Goal: Task Accomplishment & Management: Manage account settings

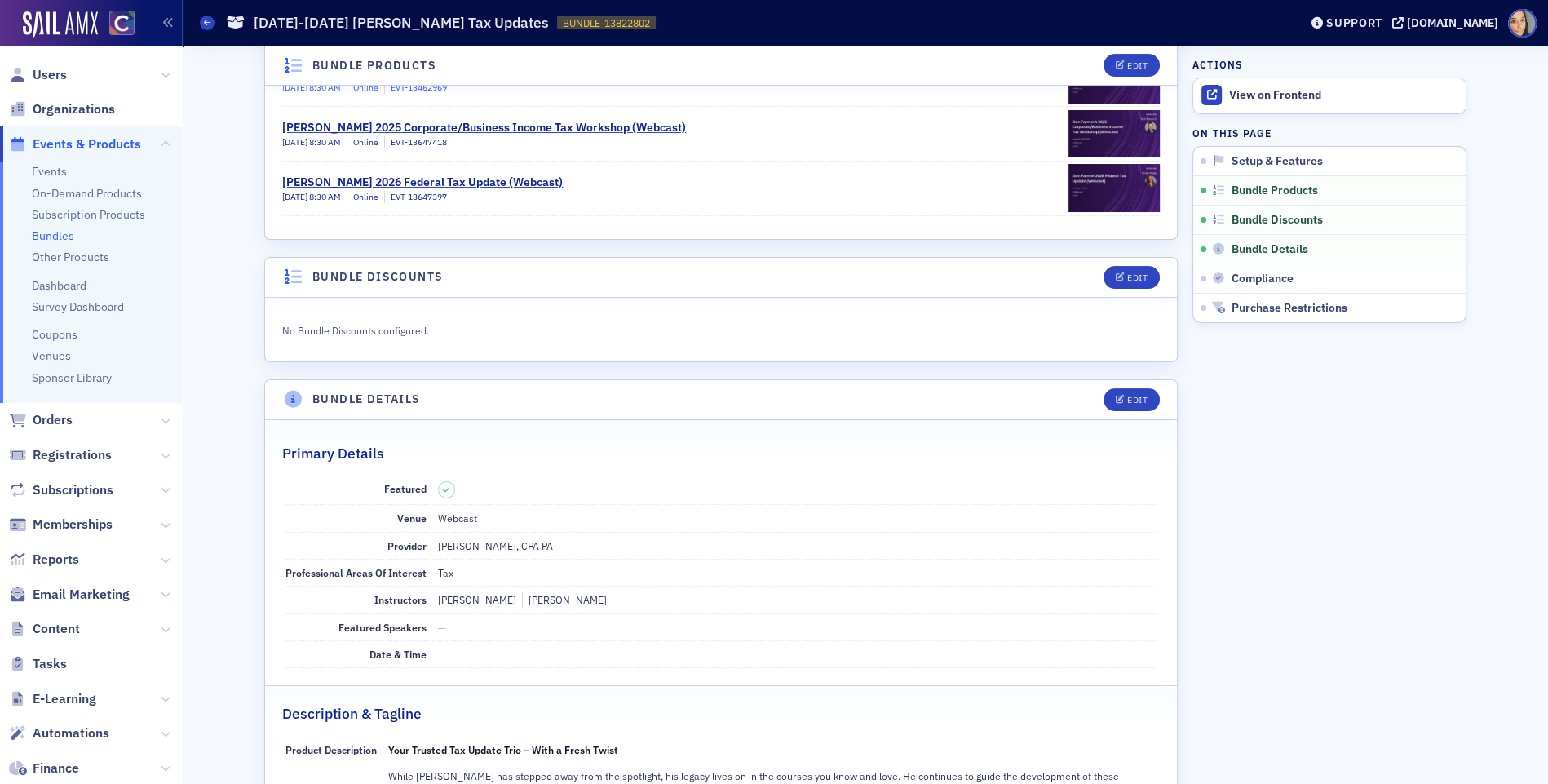
scroll to position [385, 0]
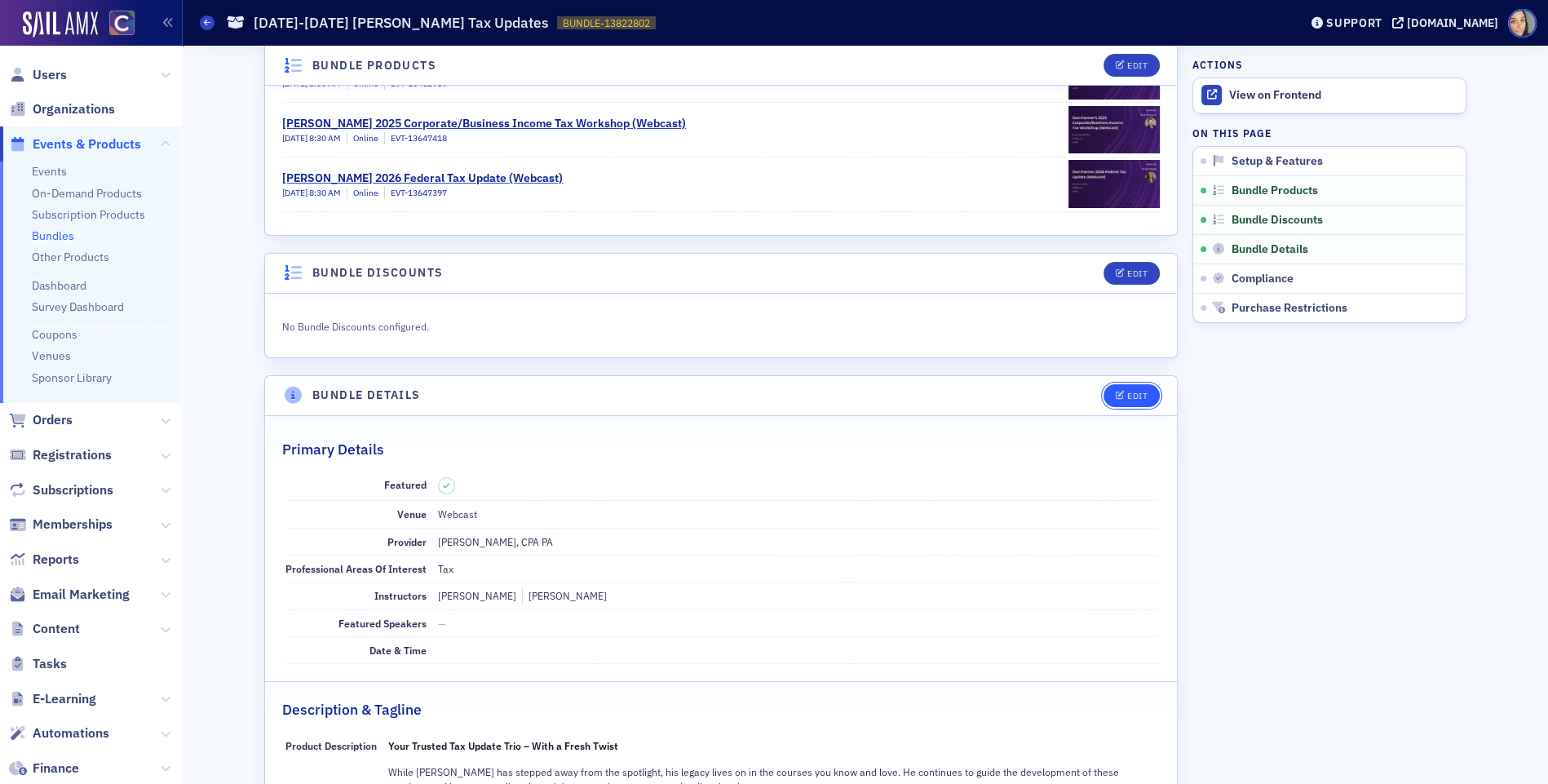
click at [1148, 385] on button "Edit" at bounding box center [1132, 396] width 56 height 23
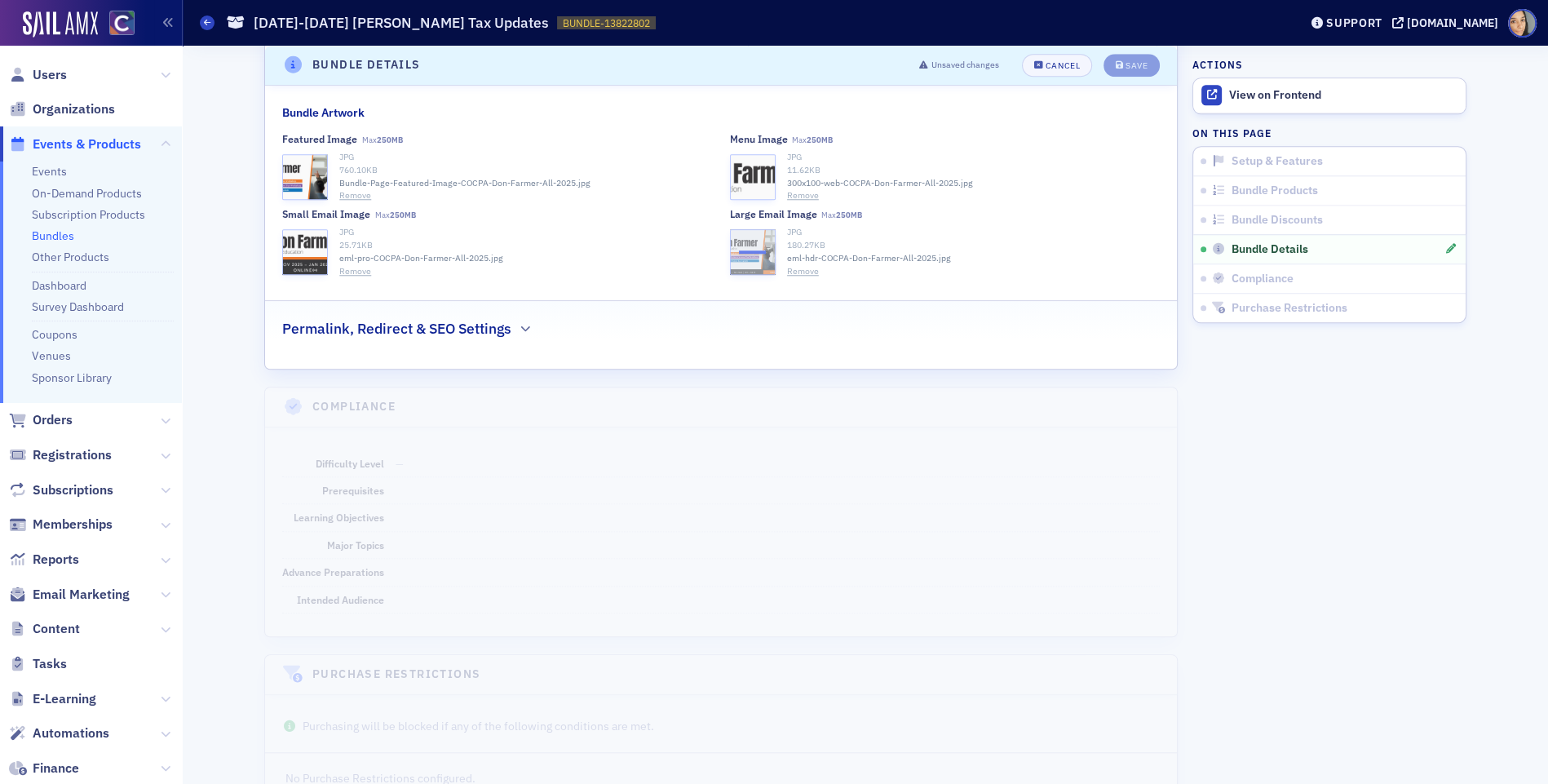
scroll to position [1794, 0]
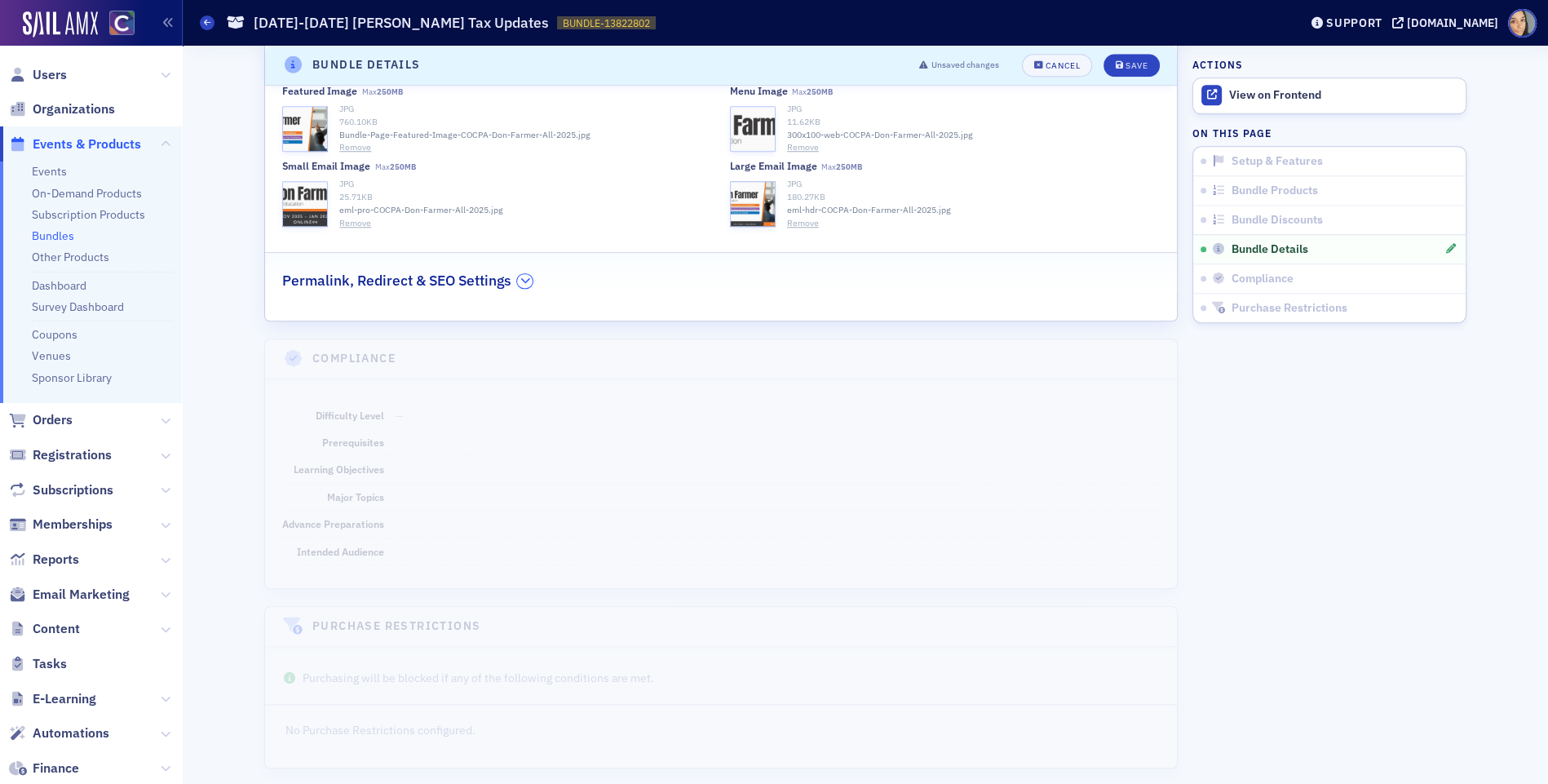
click at [519, 274] on button "button" at bounding box center [525, 281] width 16 height 15
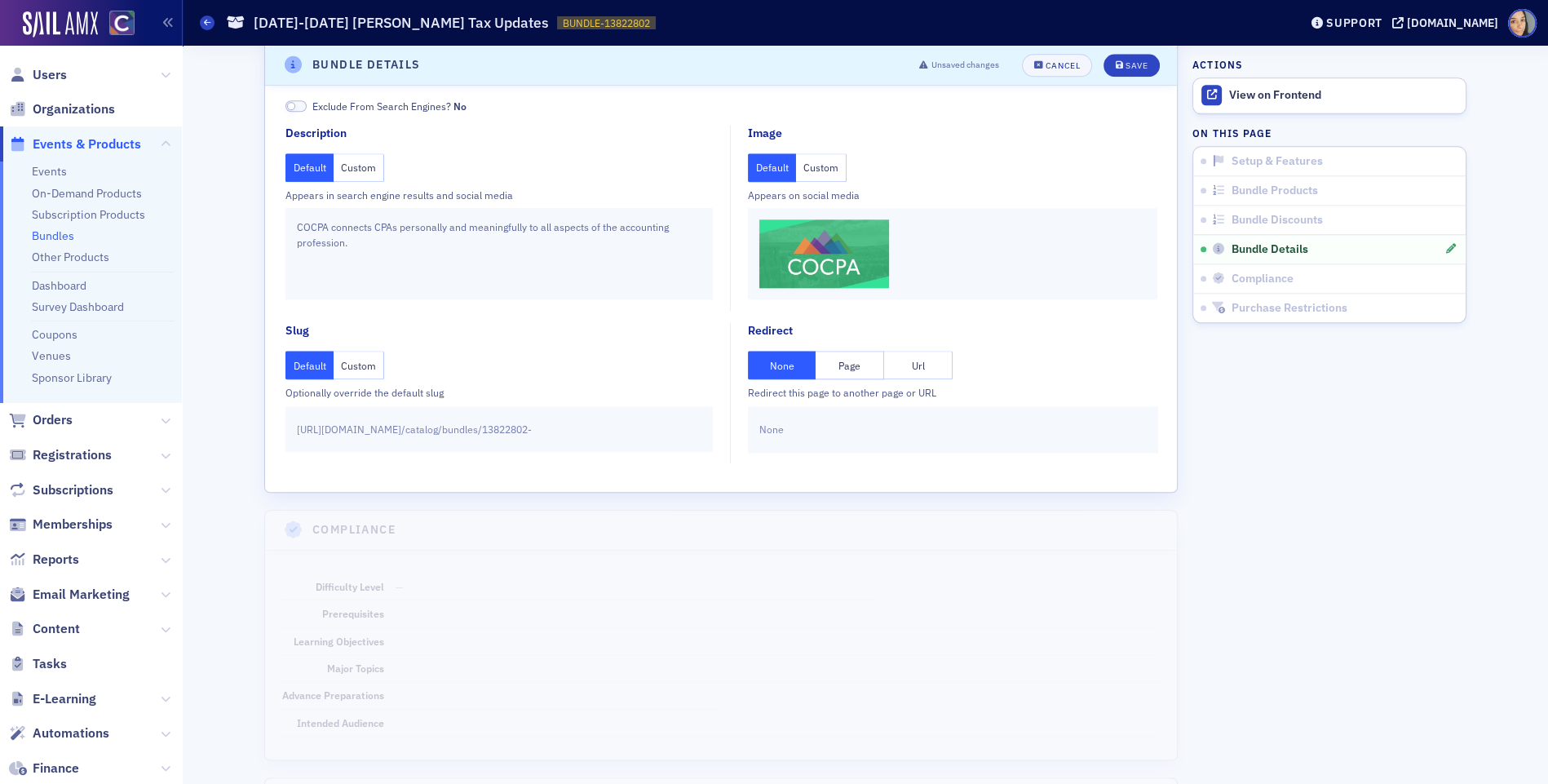
scroll to position [2000, 0]
click at [802, 170] on button "Custom" at bounding box center [822, 166] width 51 height 29
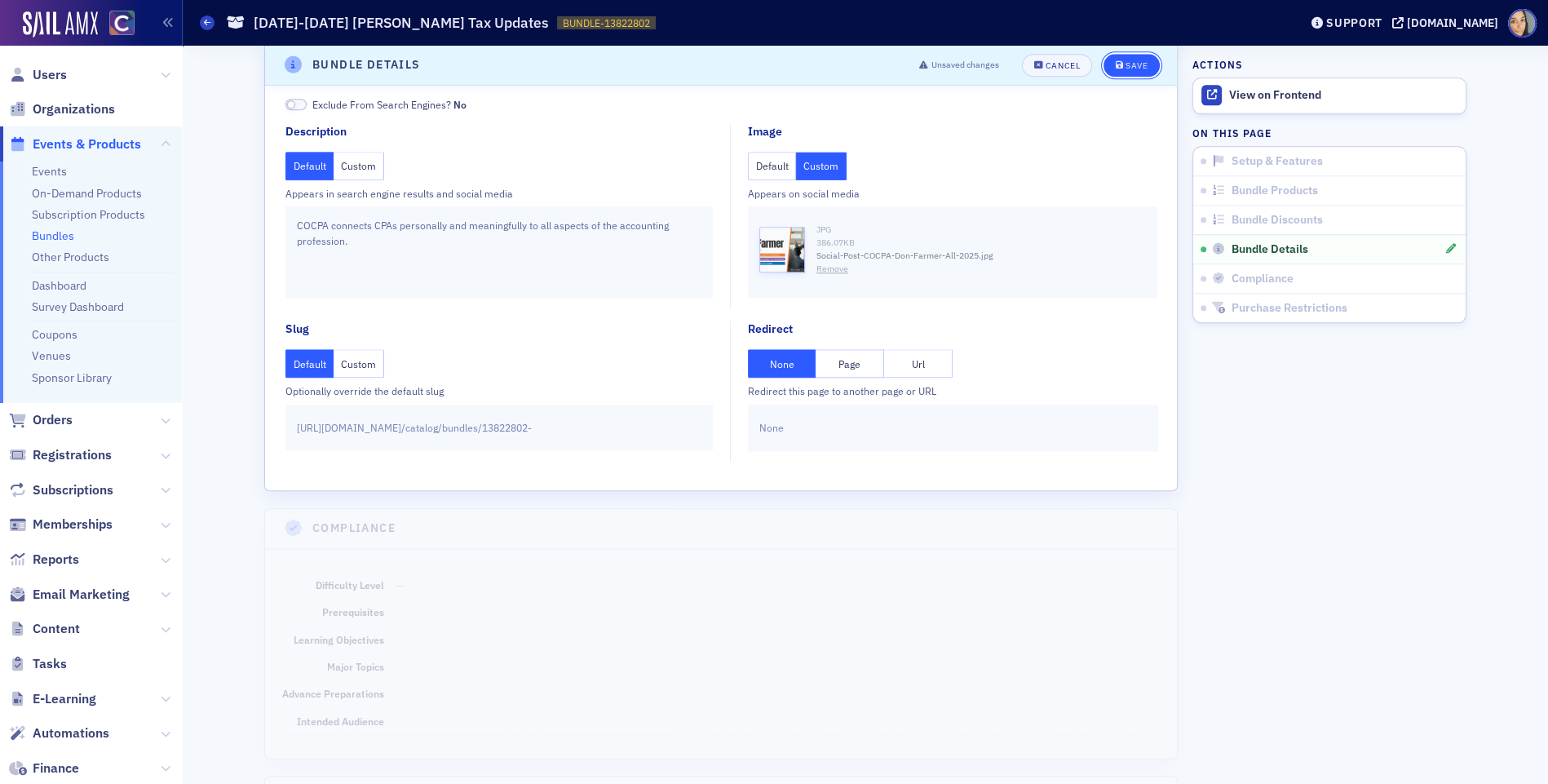
click at [1134, 63] on div "Save" at bounding box center [1136, 66] width 22 height 9
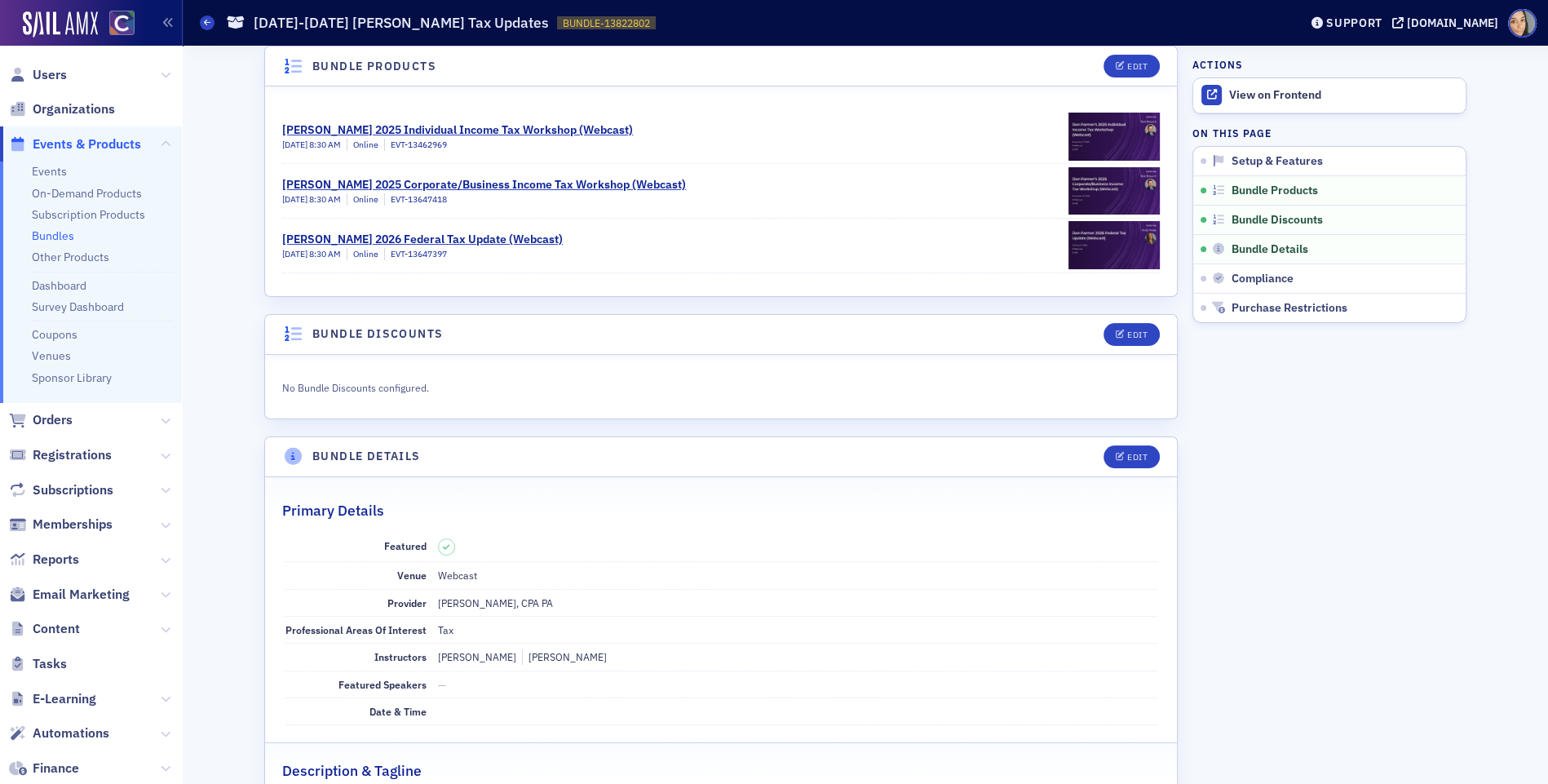
scroll to position [0, 0]
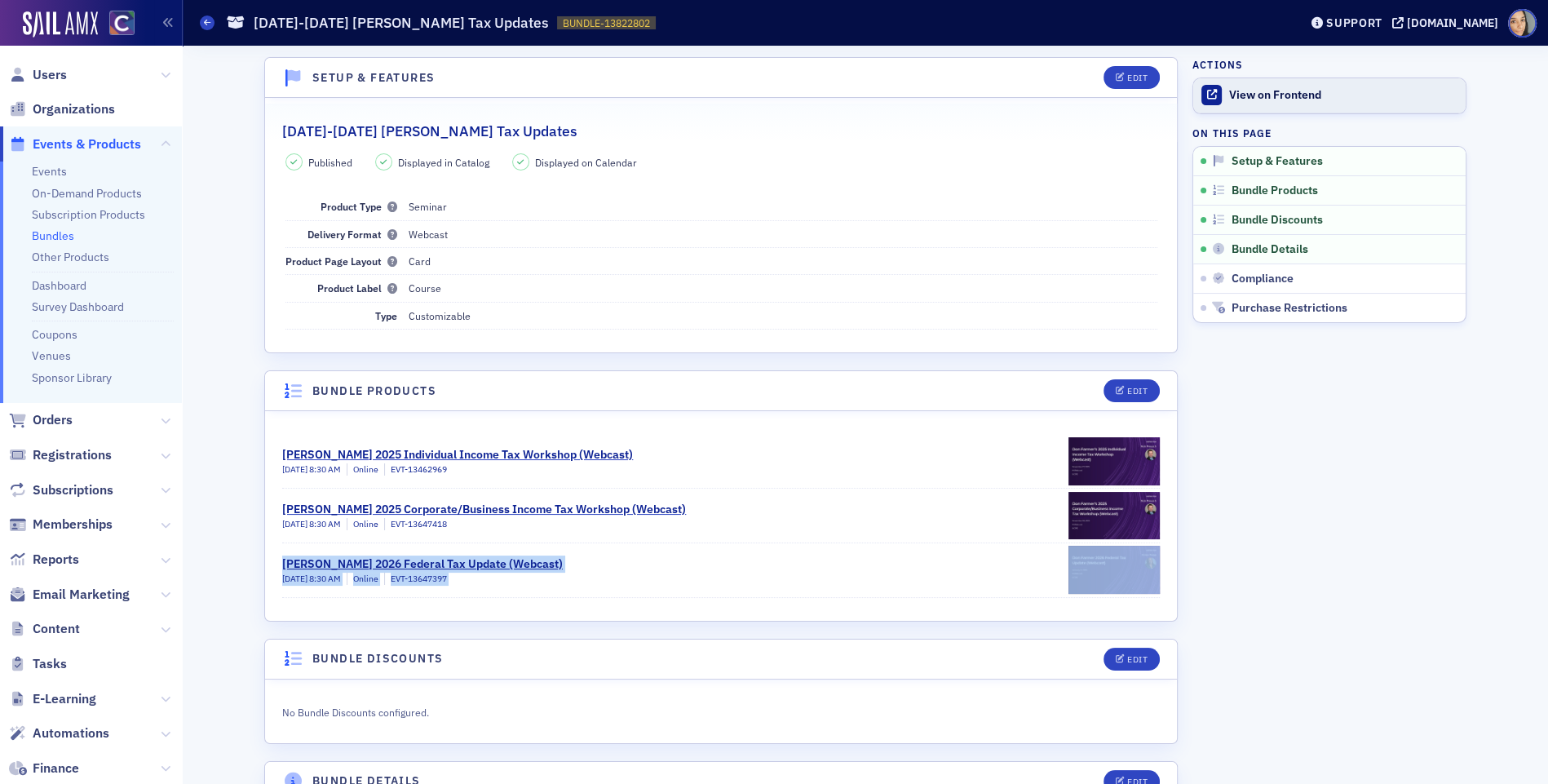
click at [1252, 94] on div "View on Frontend" at bounding box center [1343, 95] width 228 height 15
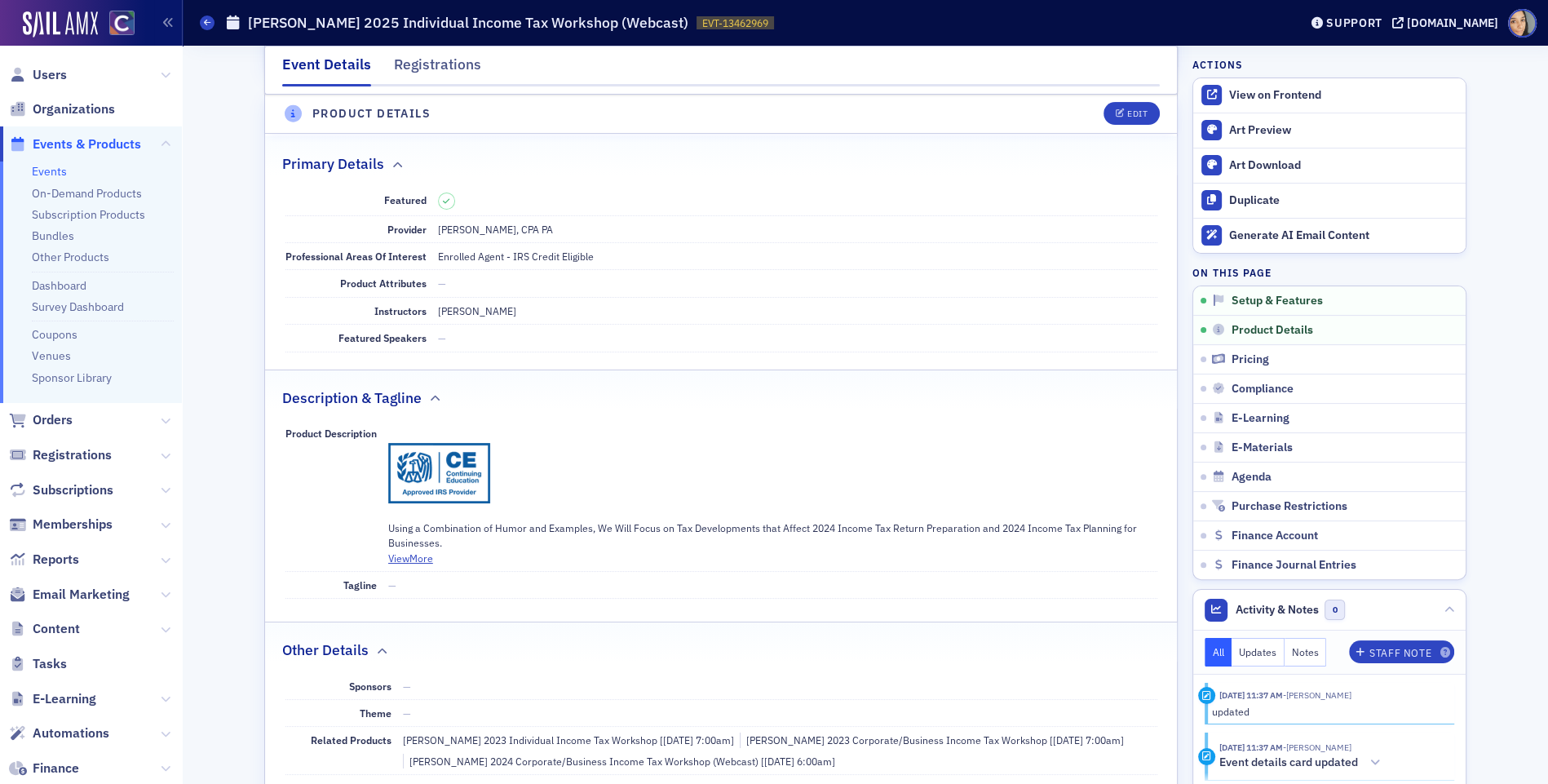
scroll to position [474, 0]
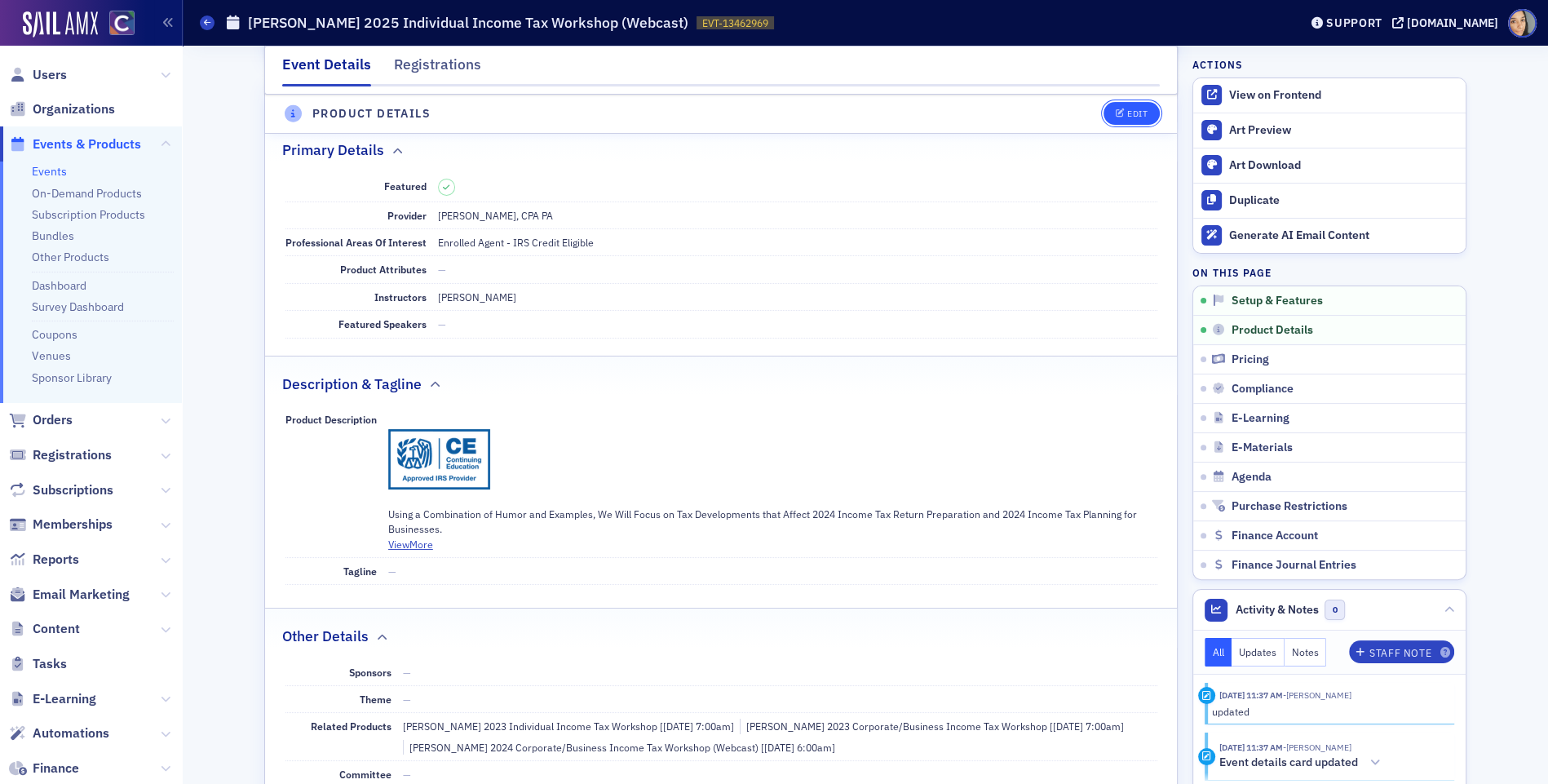
click at [1117, 111] on icon "button" at bounding box center [1120, 114] width 10 height 9
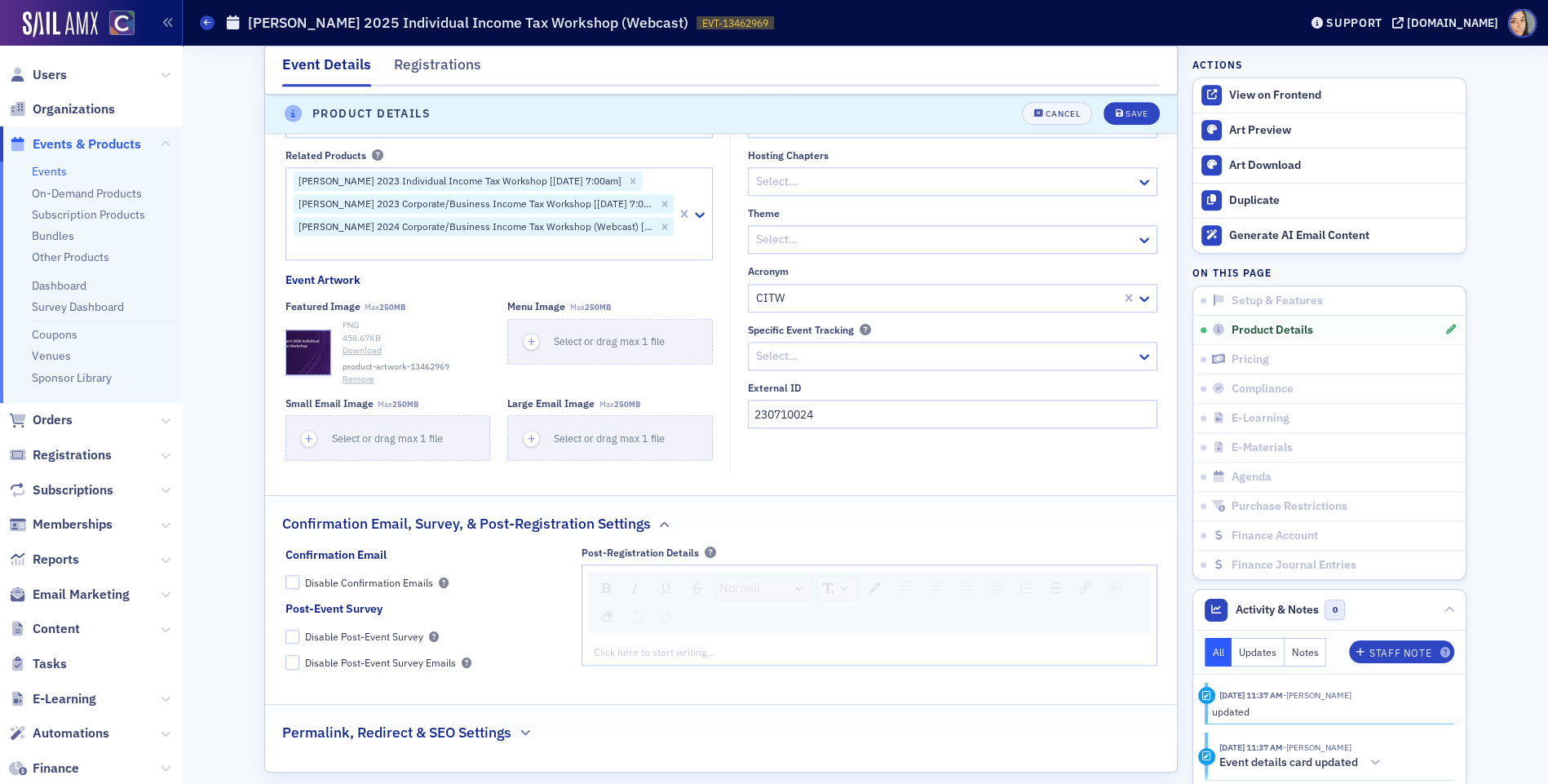
scroll to position [1507, 0]
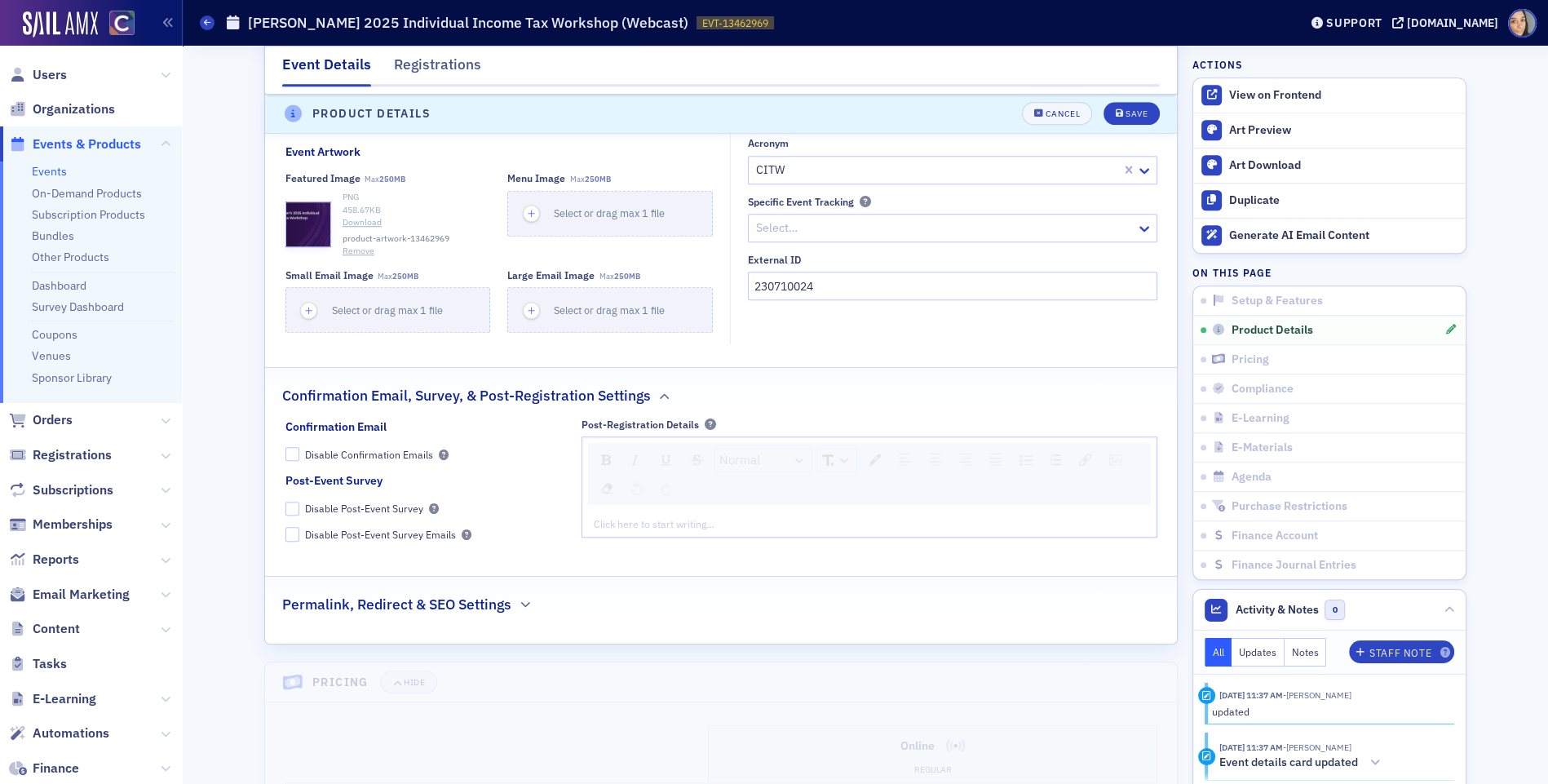
click at [363, 245] on button "Remove" at bounding box center [358, 251] width 32 height 13
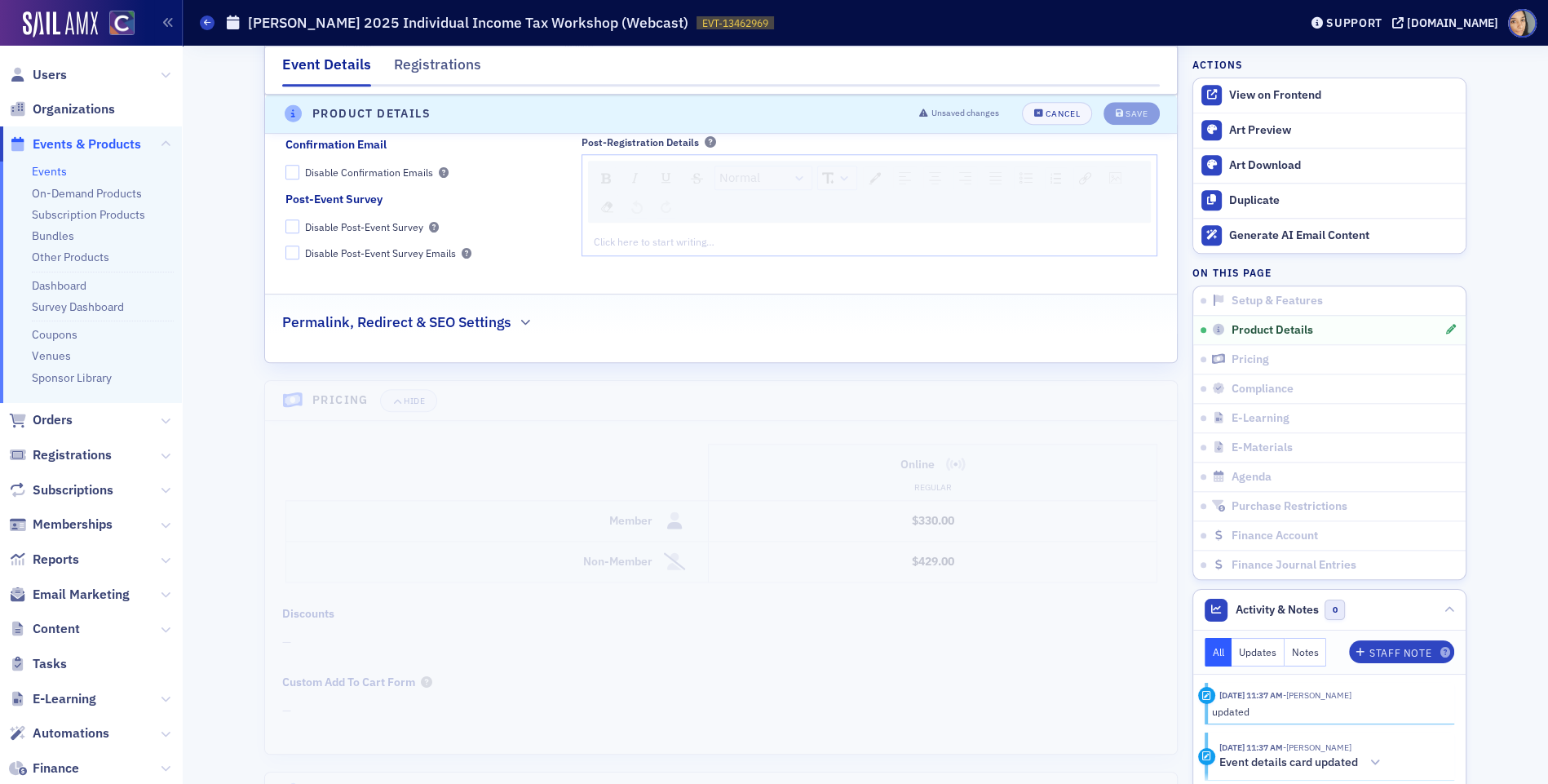
scroll to position [1853, 0]
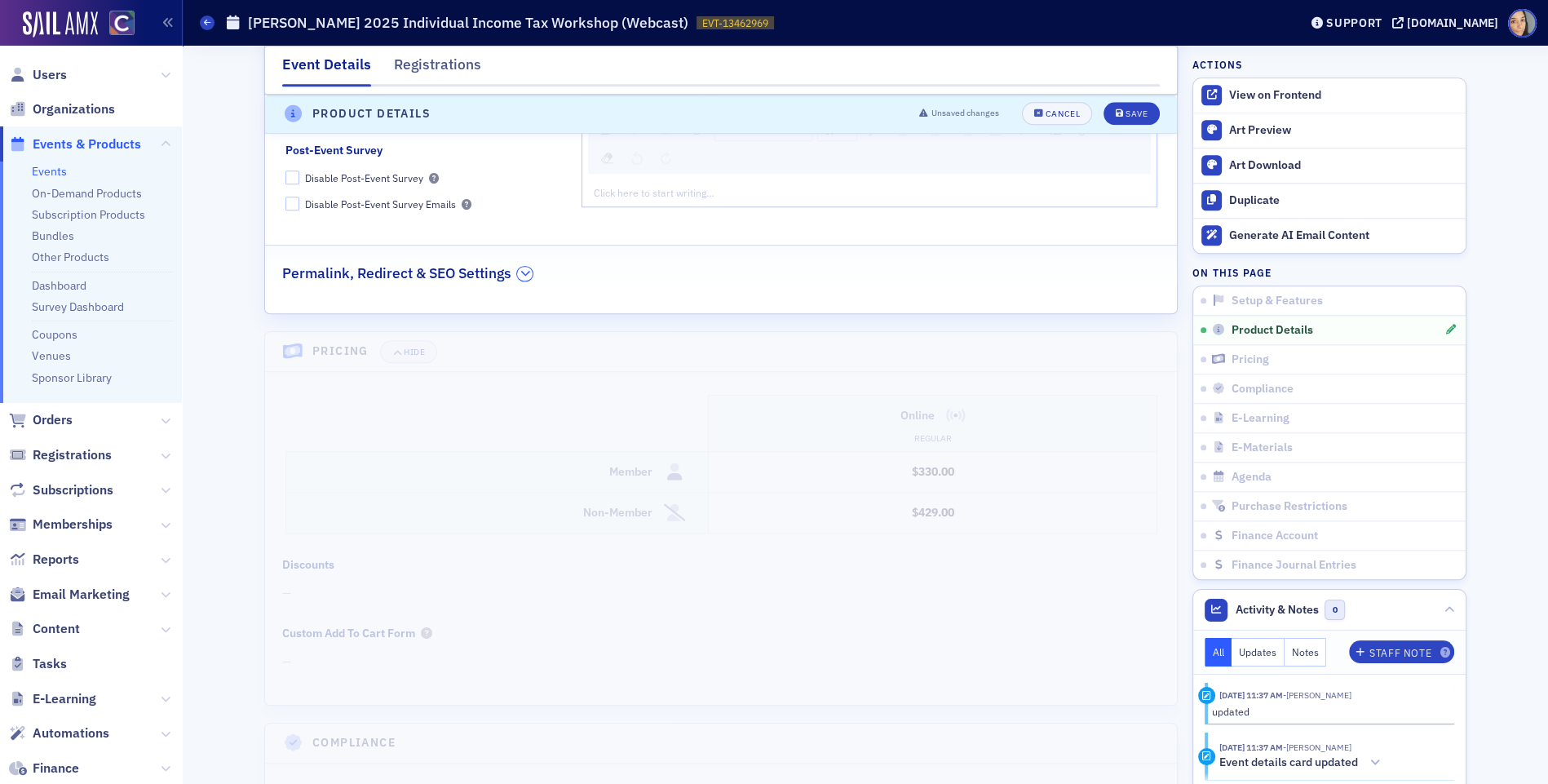
click at [525, 269] on icon "button" at bounding box center [525, 273] width 10 height 10
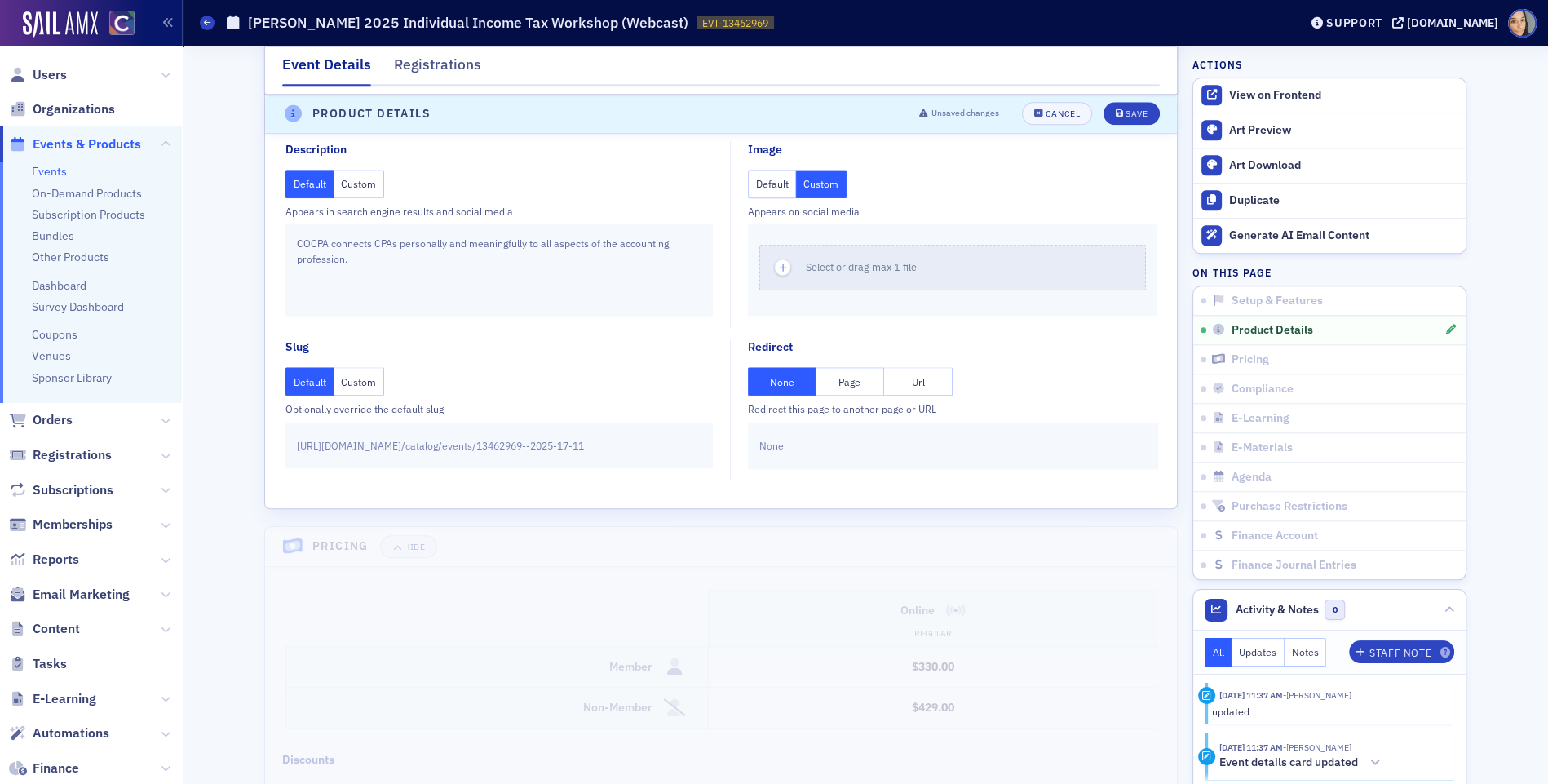
scroll to position [2038, 0]
click at [833, 176] on button "Custom" at bounding box center [822, 181] width 51 height 29
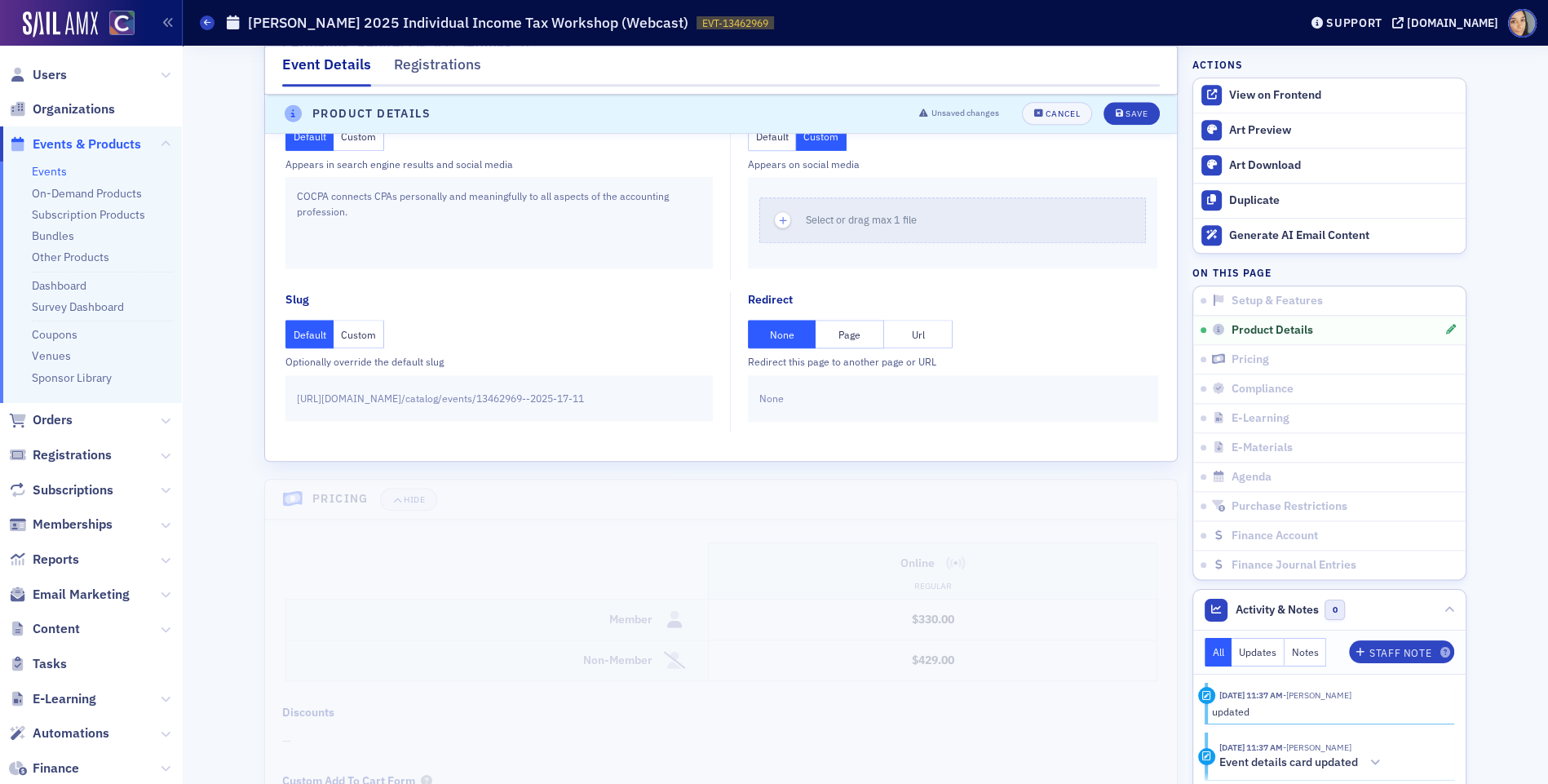
scroll to position [2082, 0]
click at [1134, 113] on div "Save" at bounding box center [1136, 114] width 22 height 9
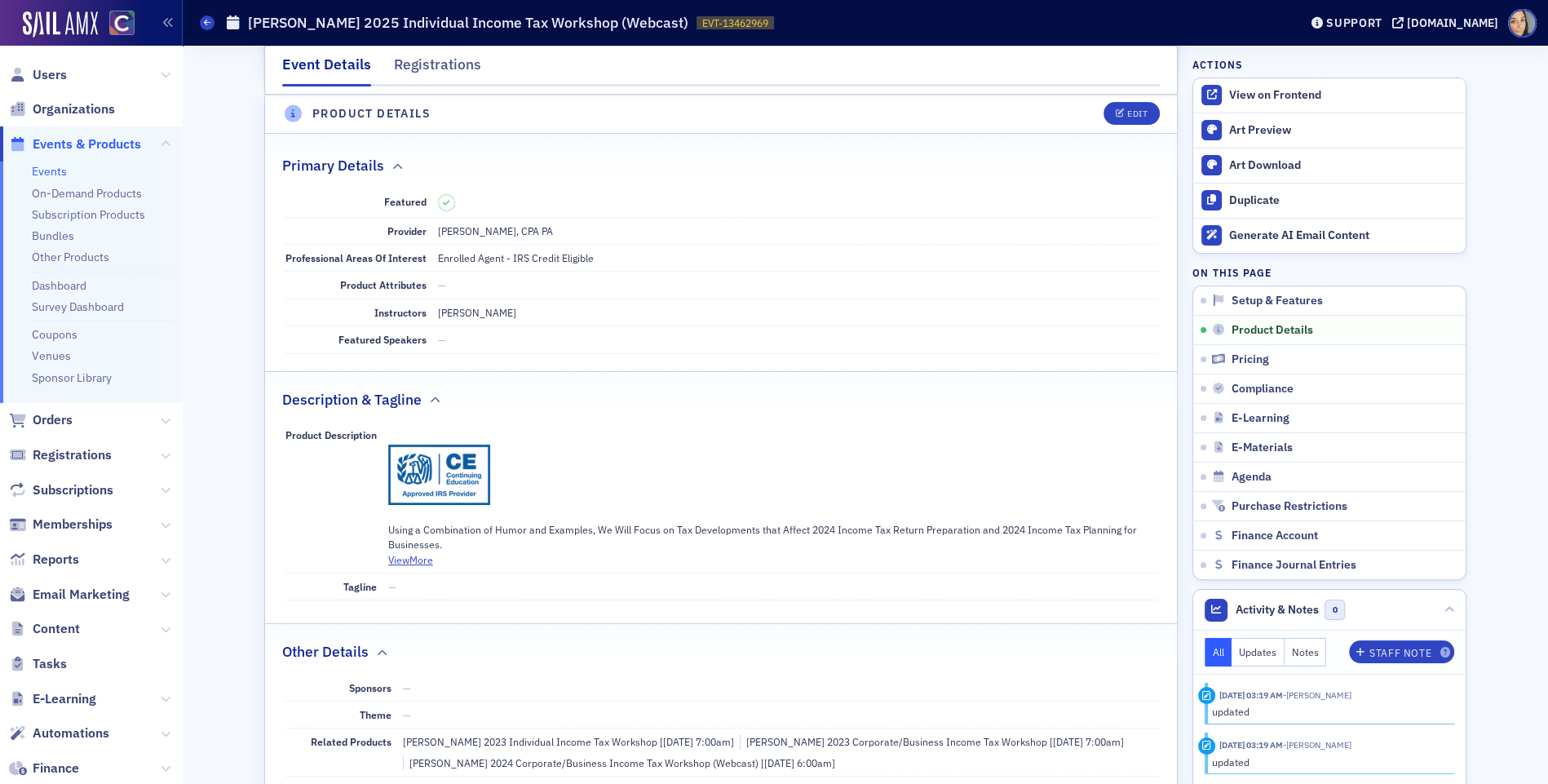
scroll to position [451, 0]
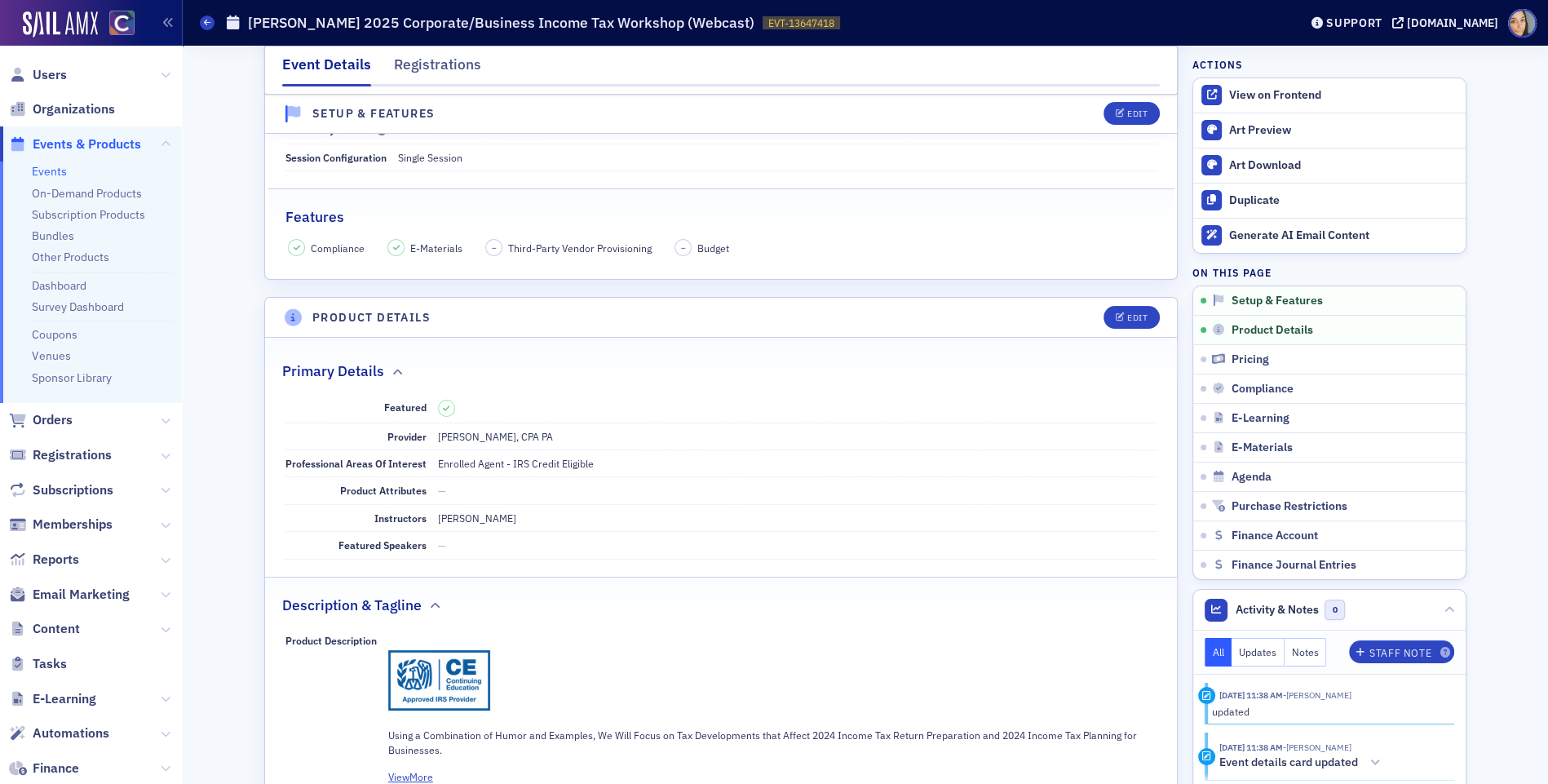
scroll to position [254, 0]
click at [1153, 315] on button "Edit" at bounding box center [1132, 316] width 56 height 23
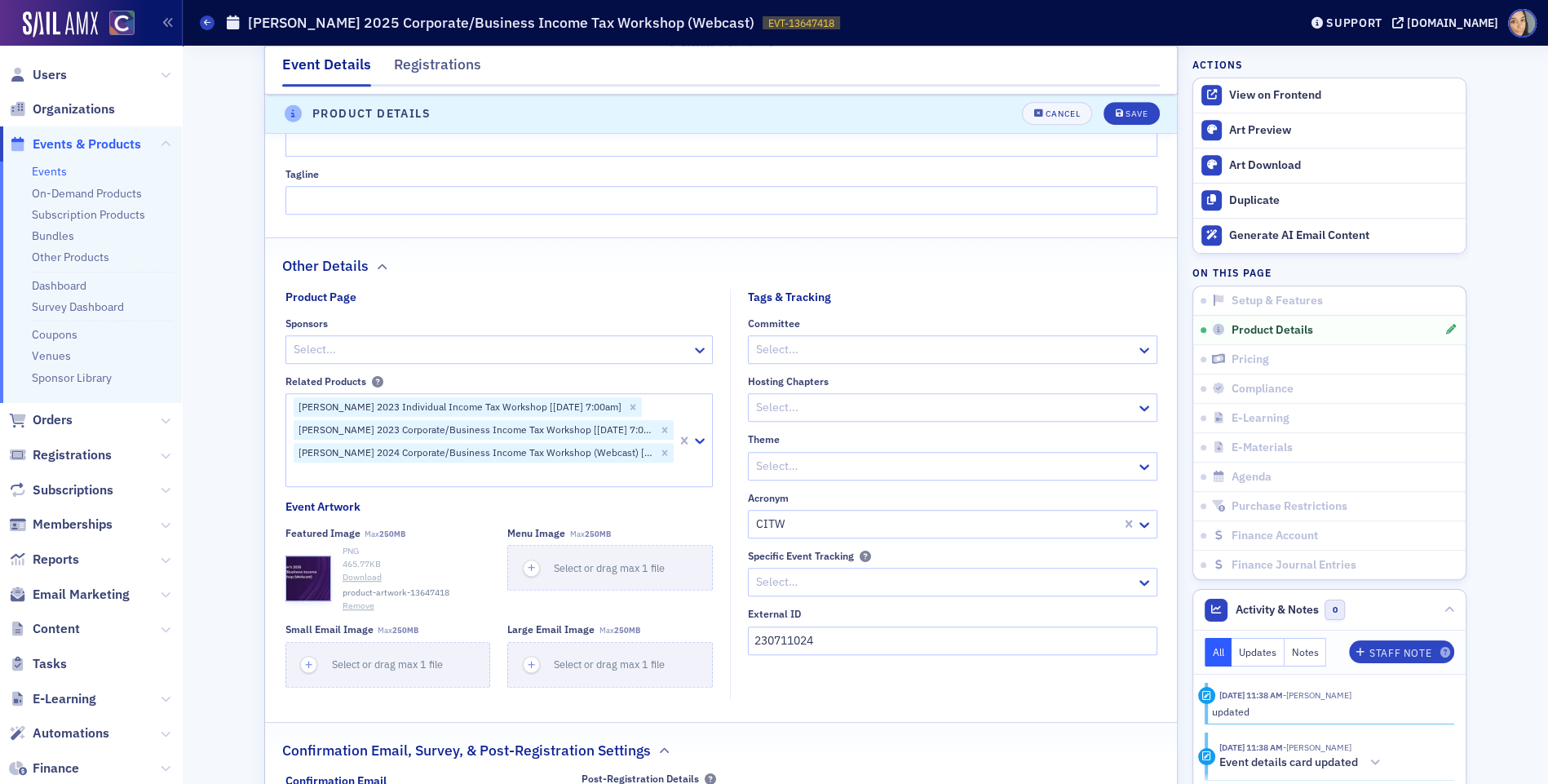
scroll to position [1179, 0]
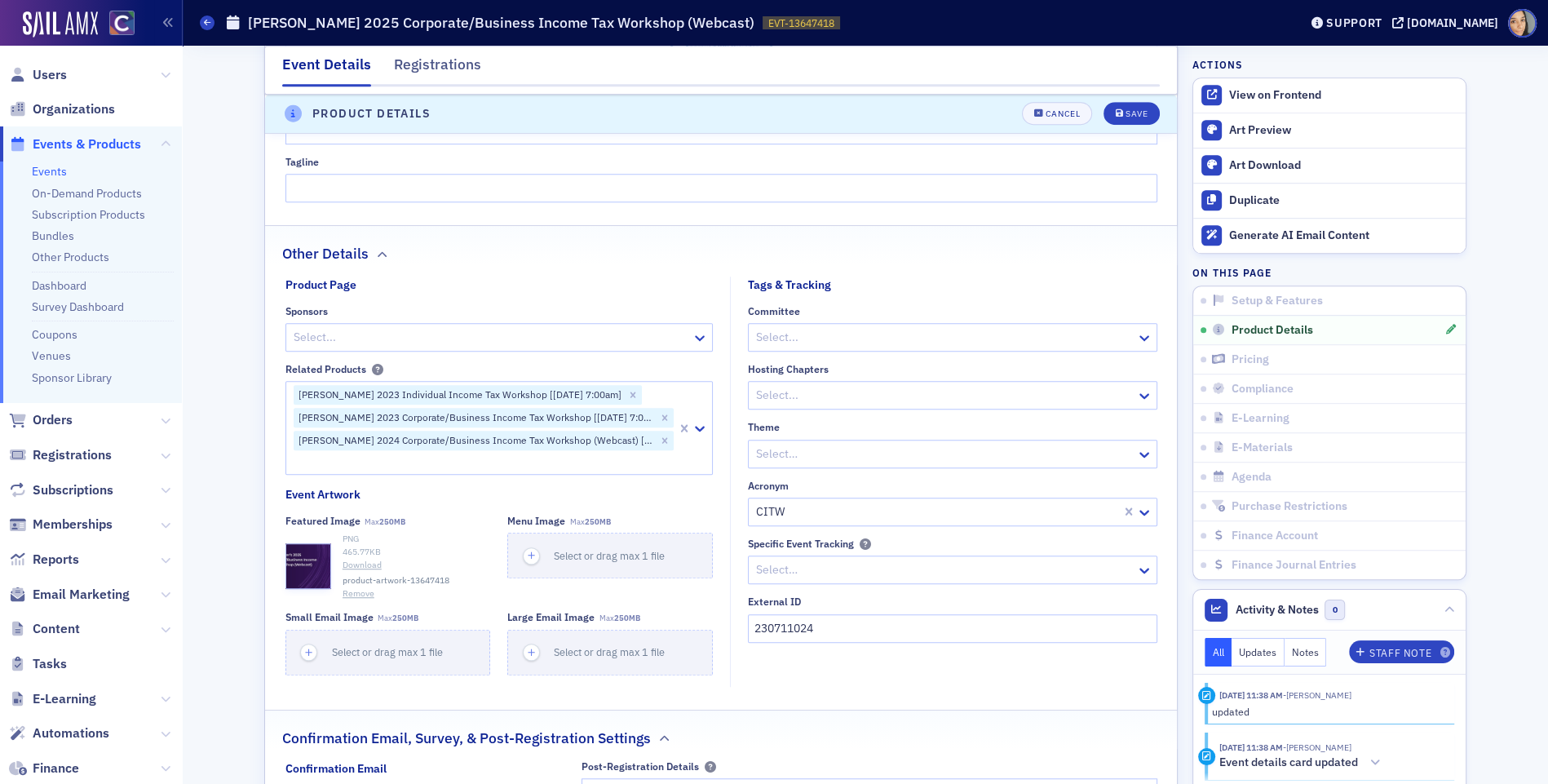
click at [355, 587] on button "Remove" at bounding box center [358, 593] width 32 height 13
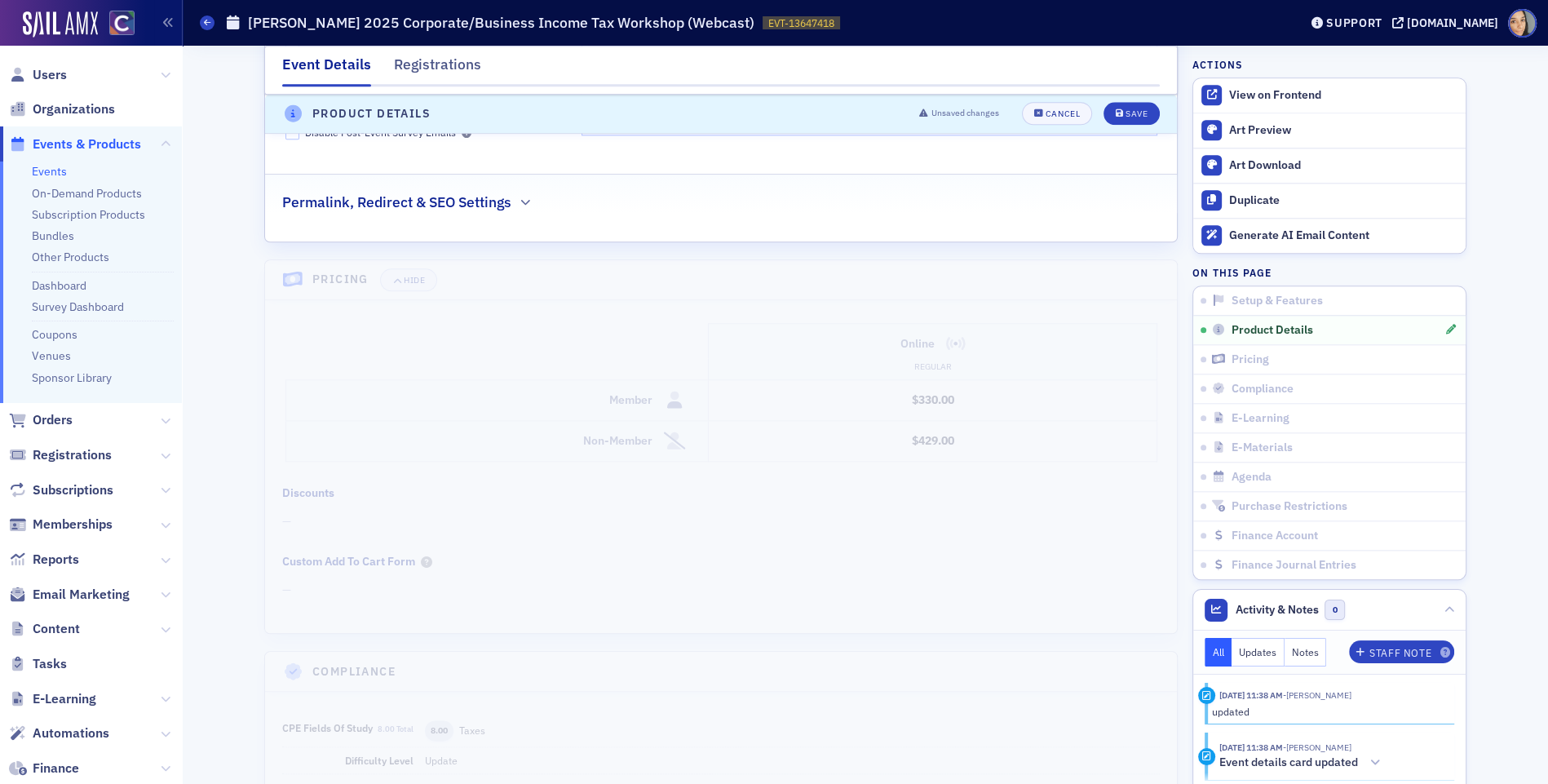
scroll to position [1960, 0]
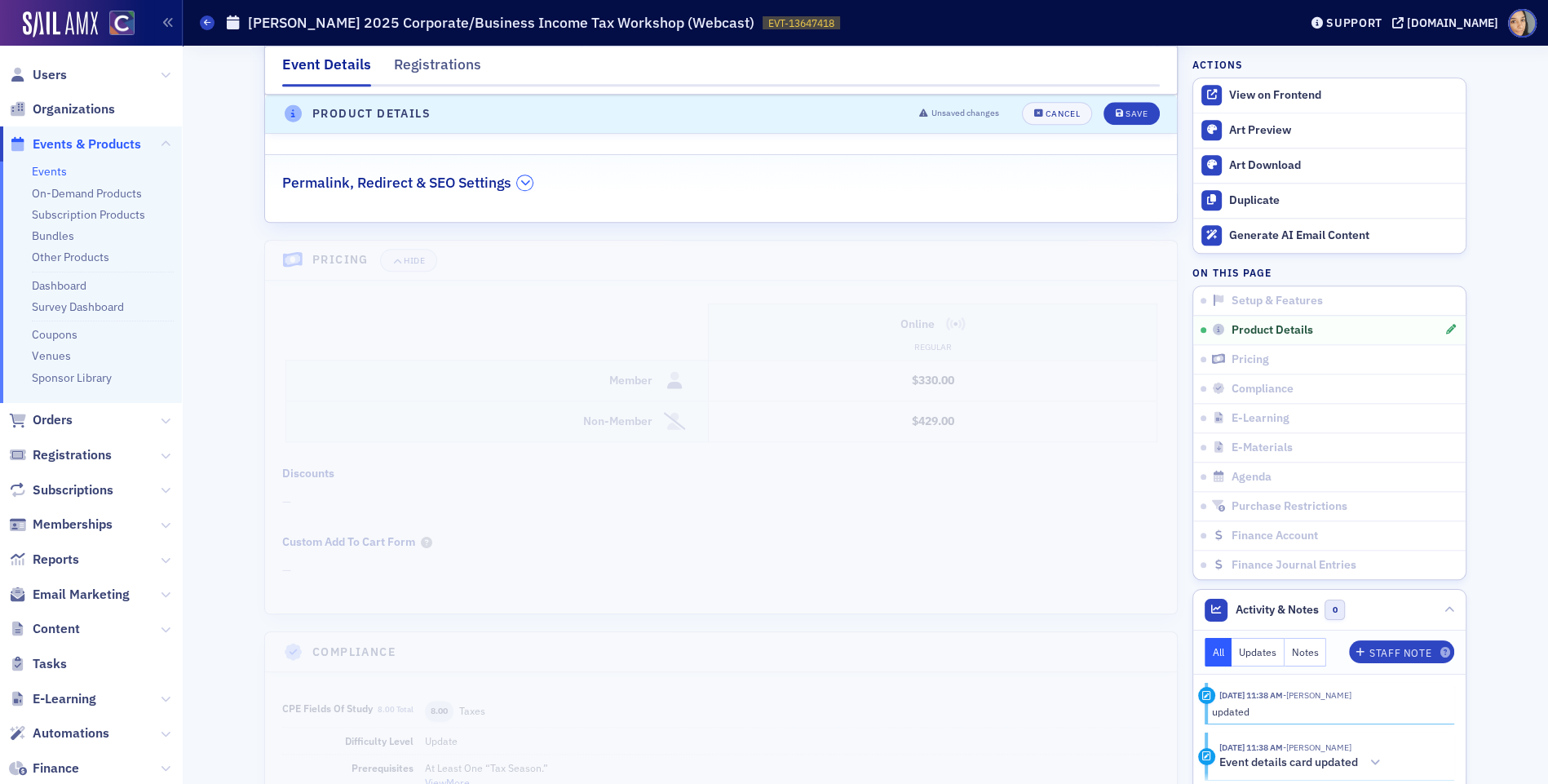
click at [525, 178] on icon "button" at bounding box center [525, 183] width 10 height 10
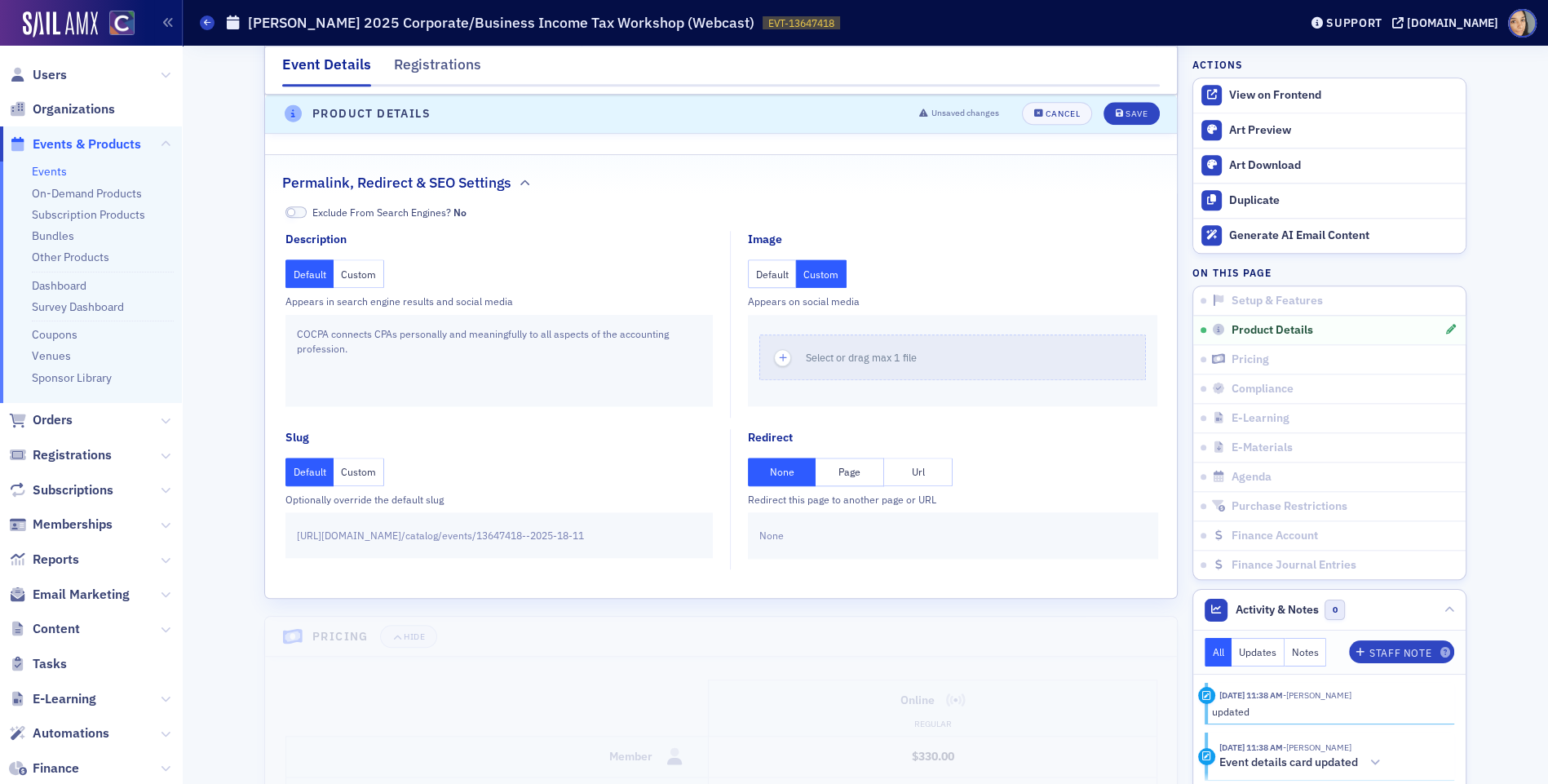
click at [811, 261] on button "Custom" at bounding box center [822, 273] width 51 height 29
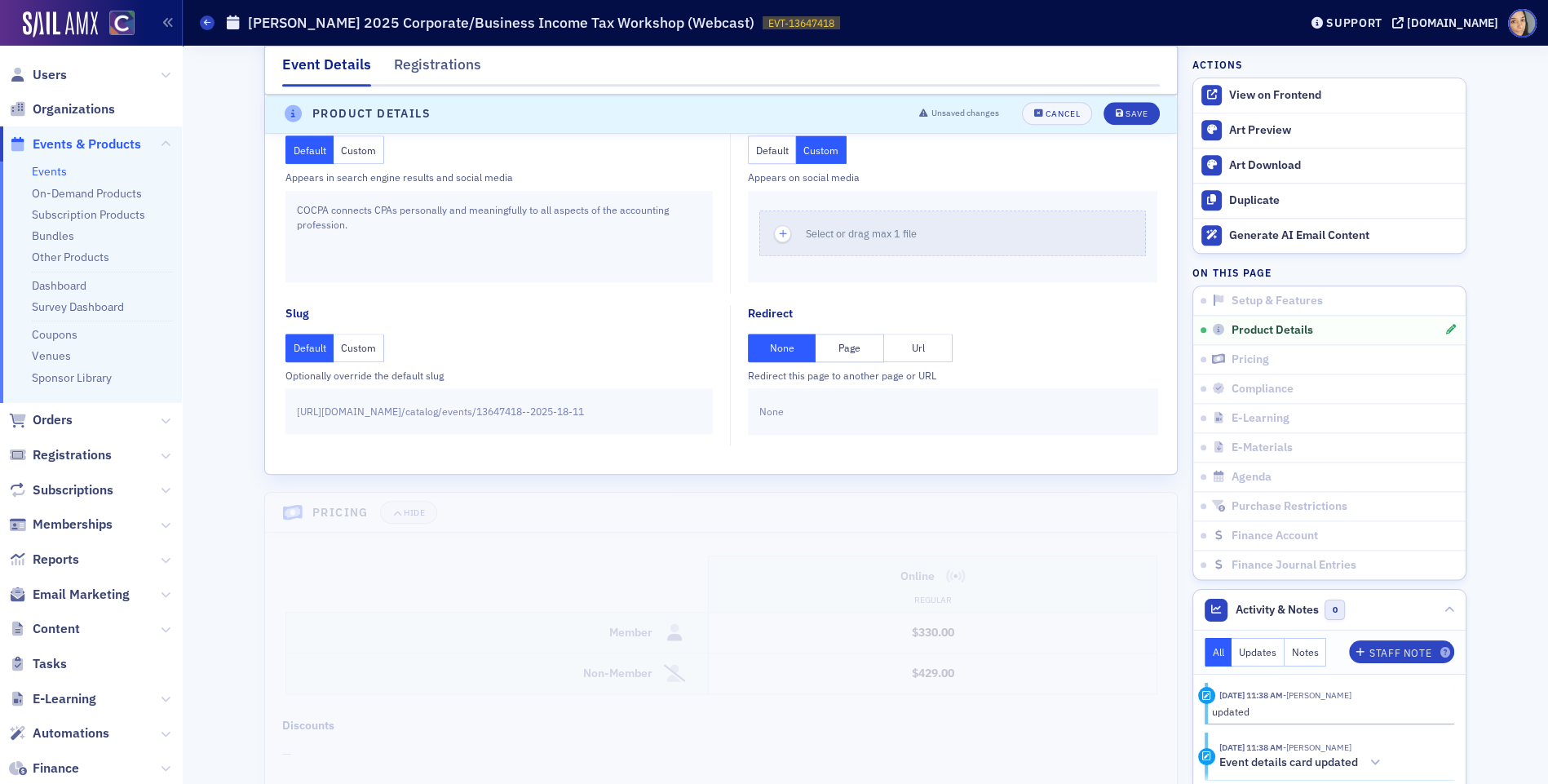
scroll to position [2085, 0]
click at [1141, 117] on div "Save" at bounding box center [1136, 114] width 22 height 9
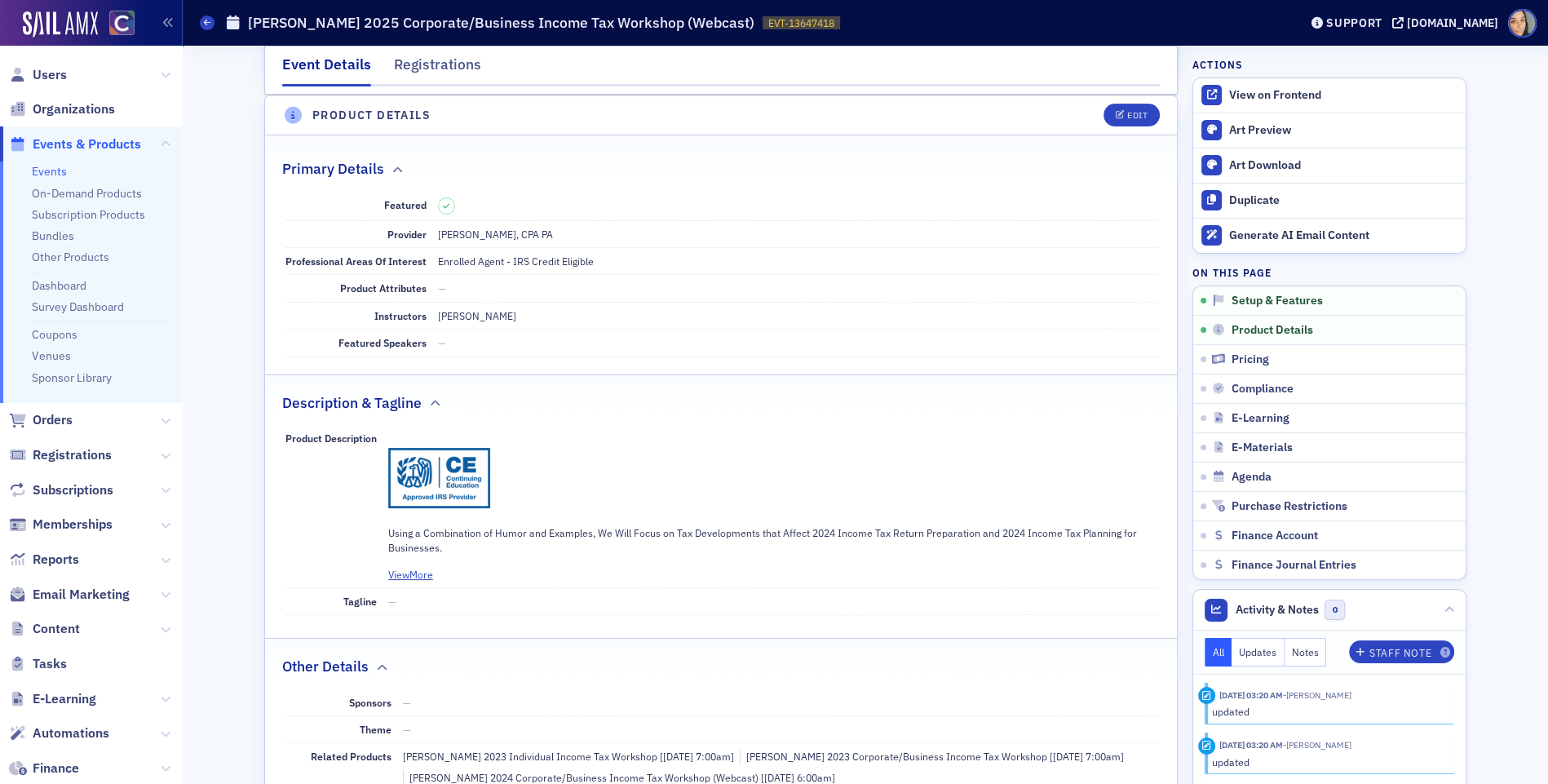
scroll to position [451, 0]
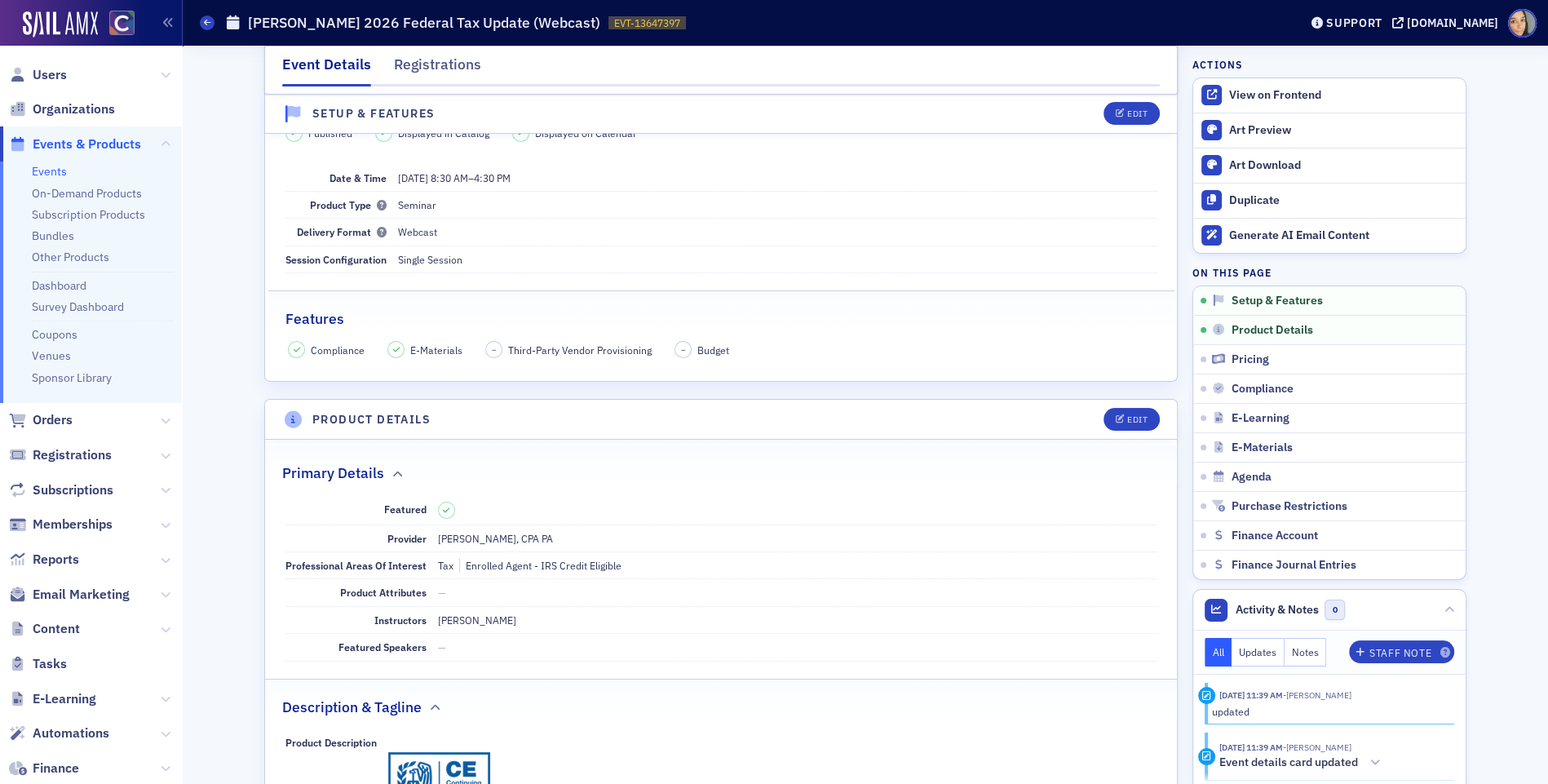
scroll to position [137, 0]
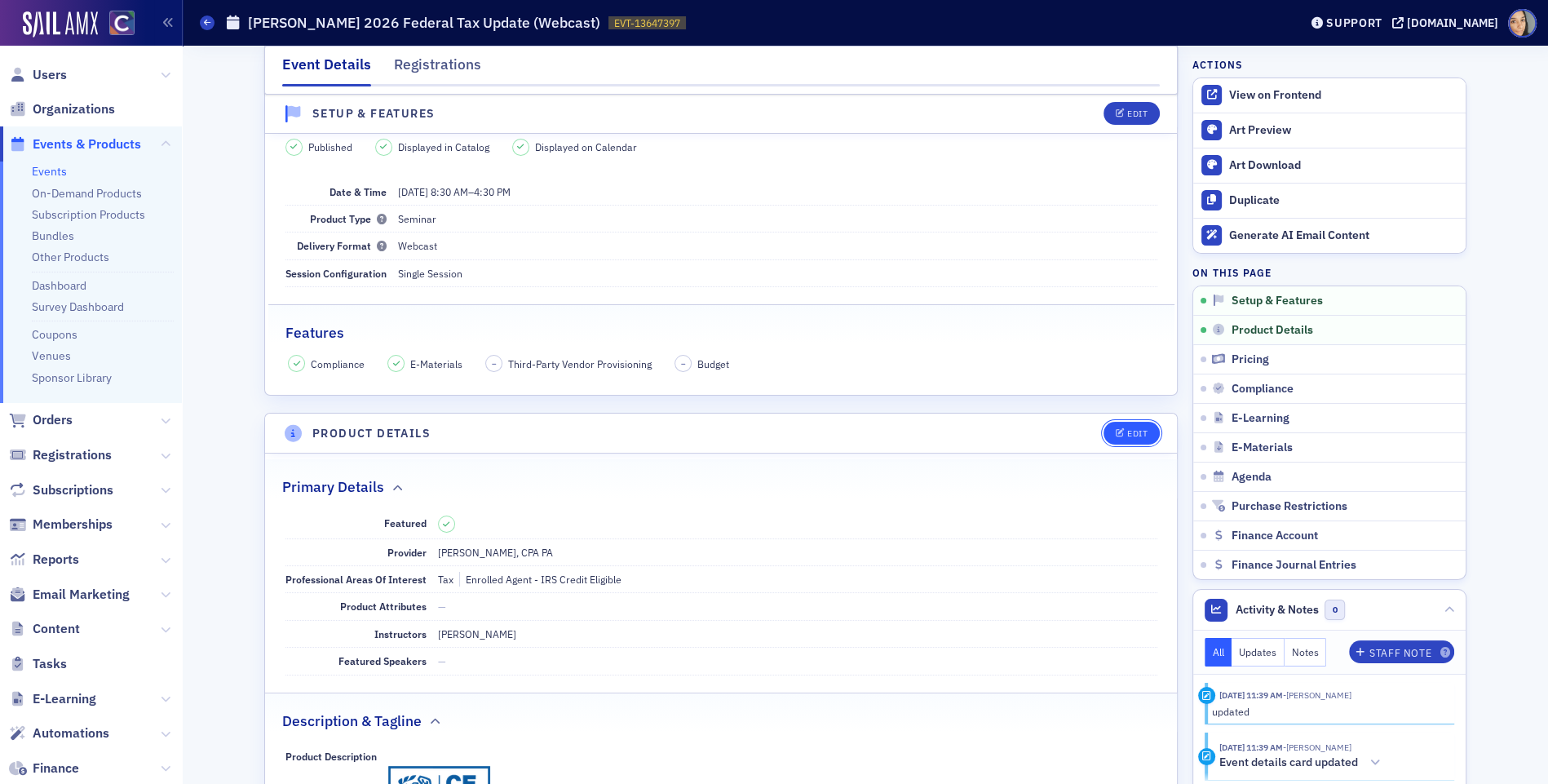
click at [1138, 433] on div "Edit" at bounding box center [1137, 434] width 20 height 9
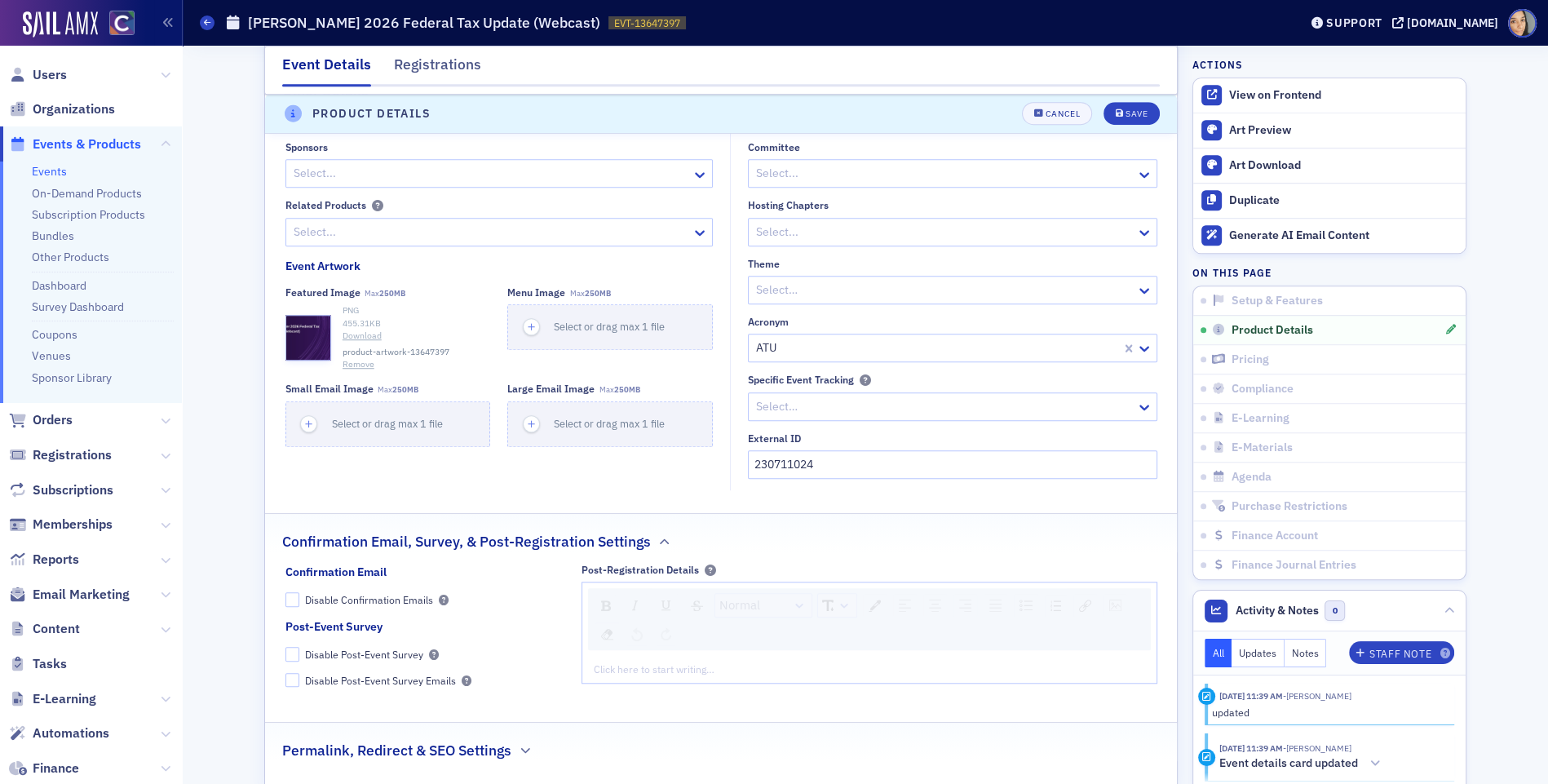
scroll to position [1357, 0]
click at [357, 359] on button "Remove" at bounding box center [358, 365] width 32 height 13
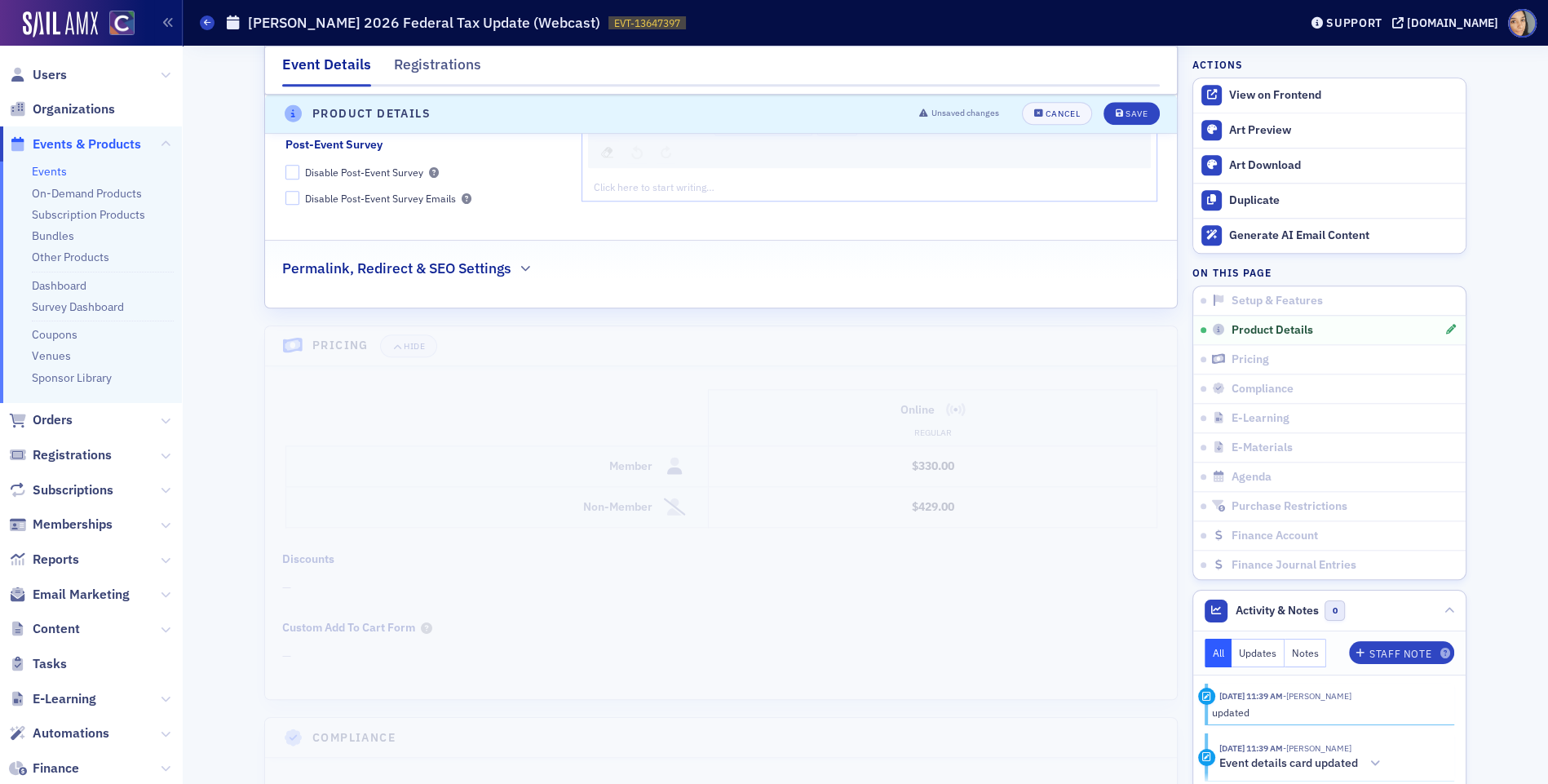
scroll to position [1857, 0]
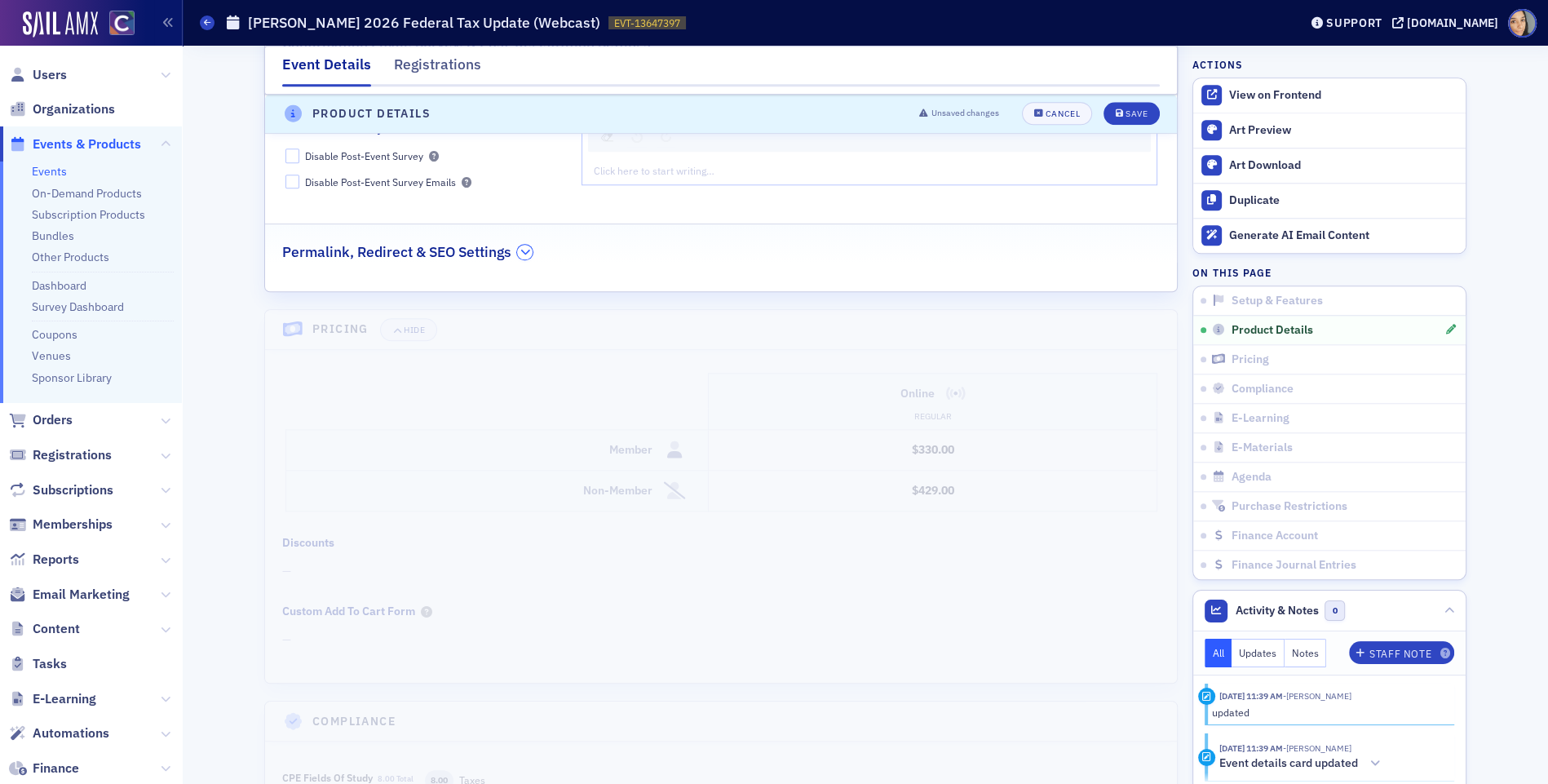
click at [526, 248] on icon "button" at bounding box center [525, 252] width 10 height 10
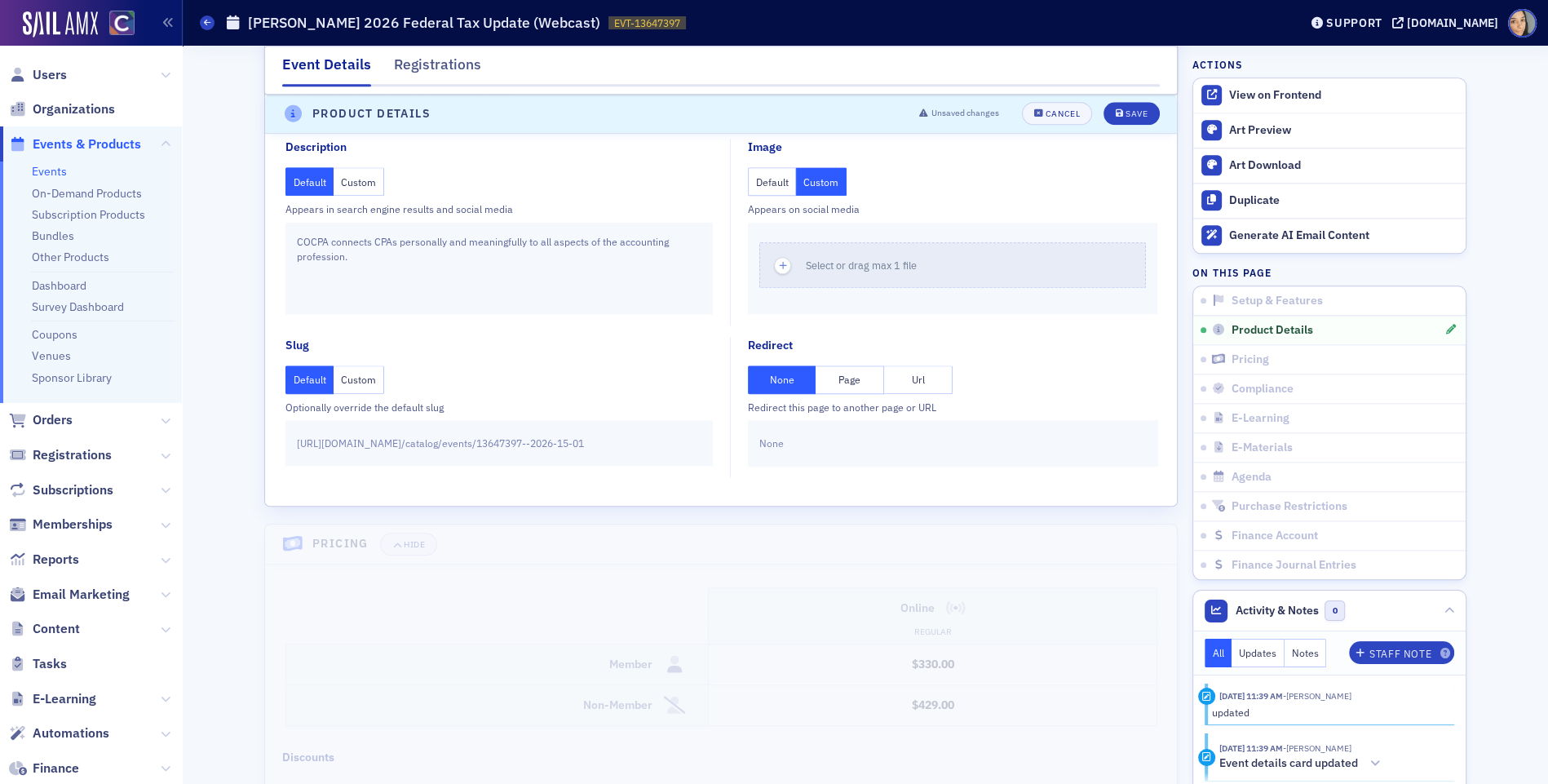
scroll to position [2009, 0]
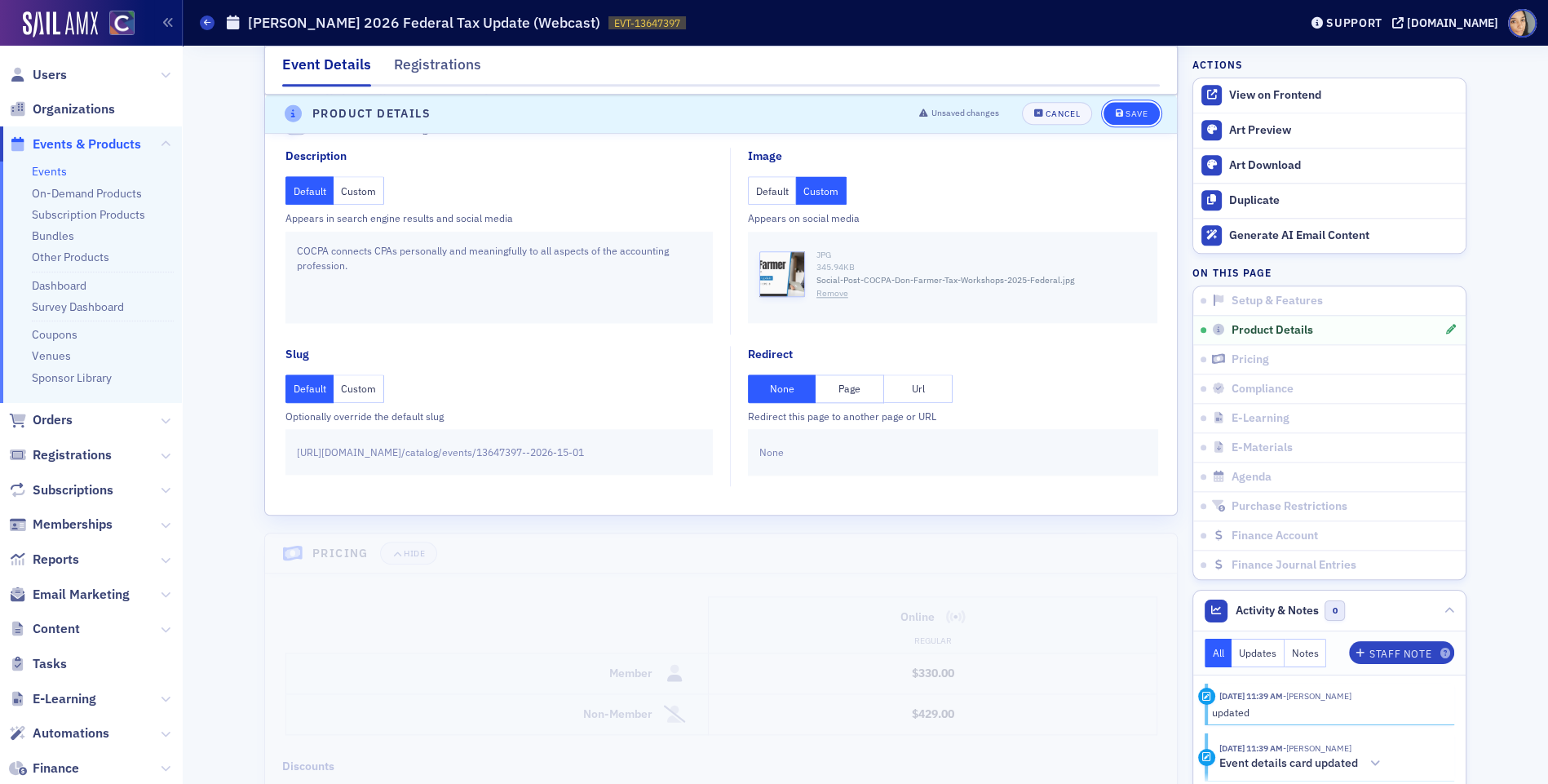
click at [1133, 117] on div "Save" at bounding box center [1136, 114] width 22 height 9
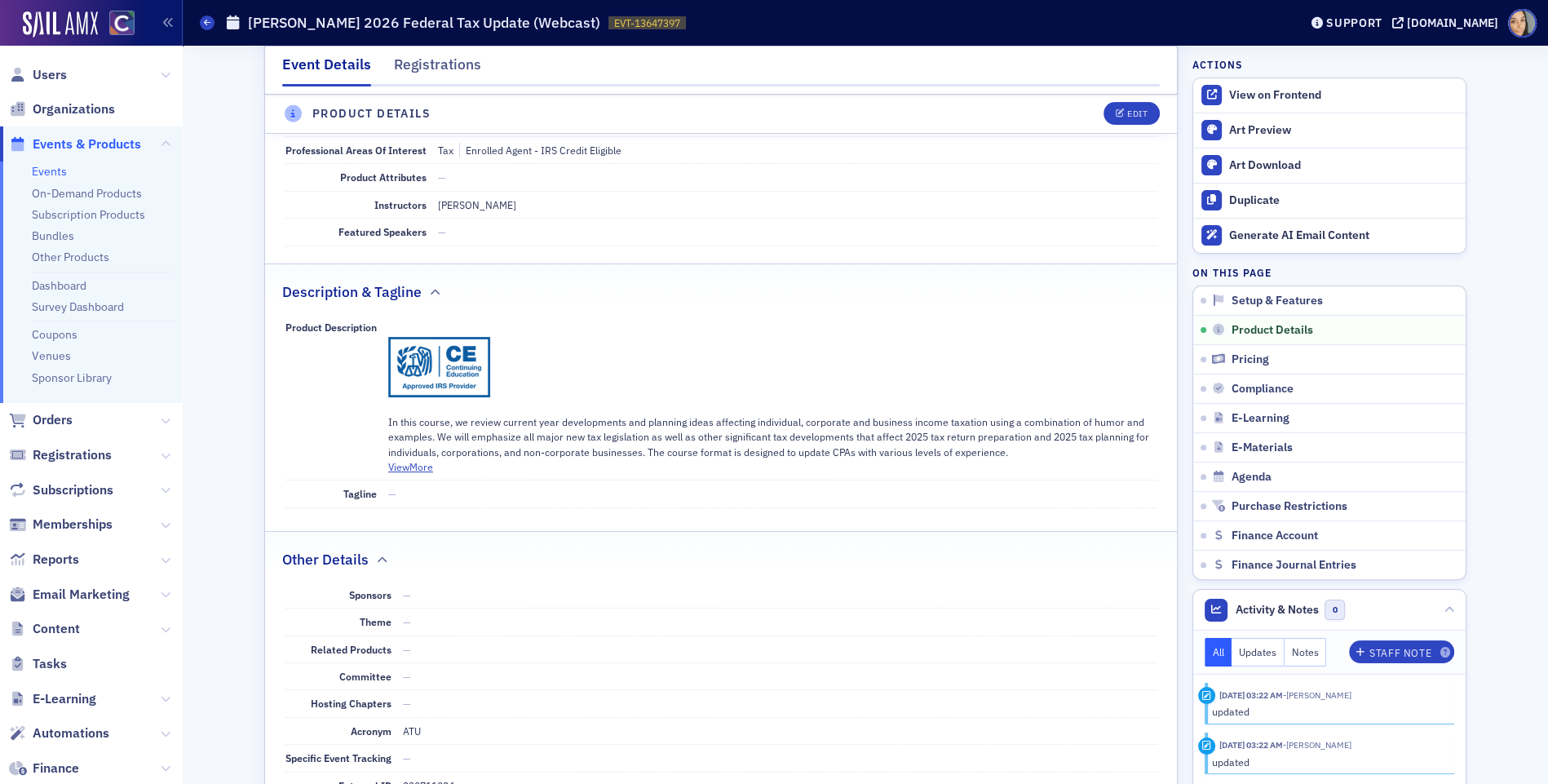
scroll to position [451, 0]
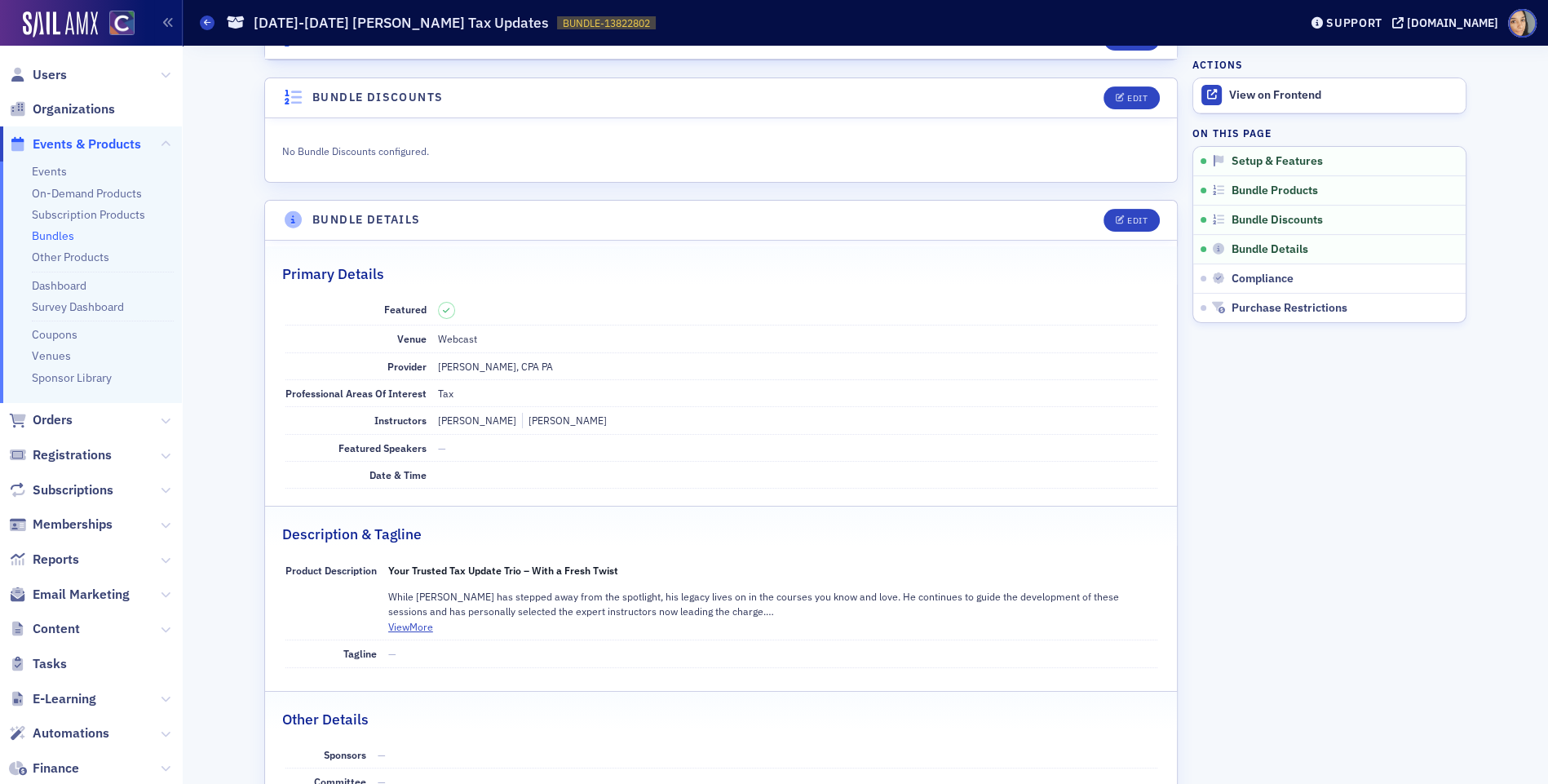
scroll to position [599, 0]
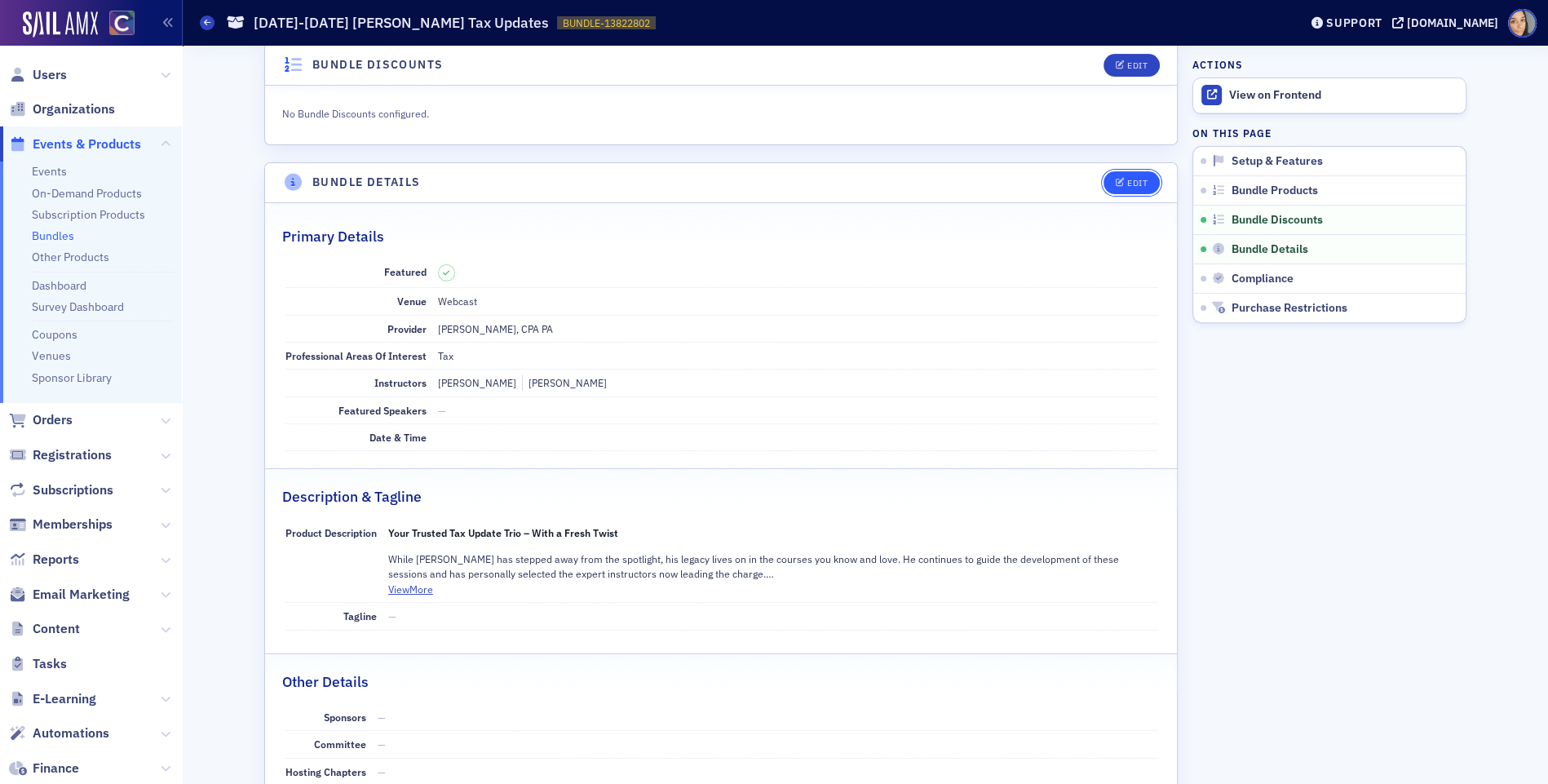
click at [1148, 179] on button "Edit" at bounding box center [1132, 183] width 56 height 23
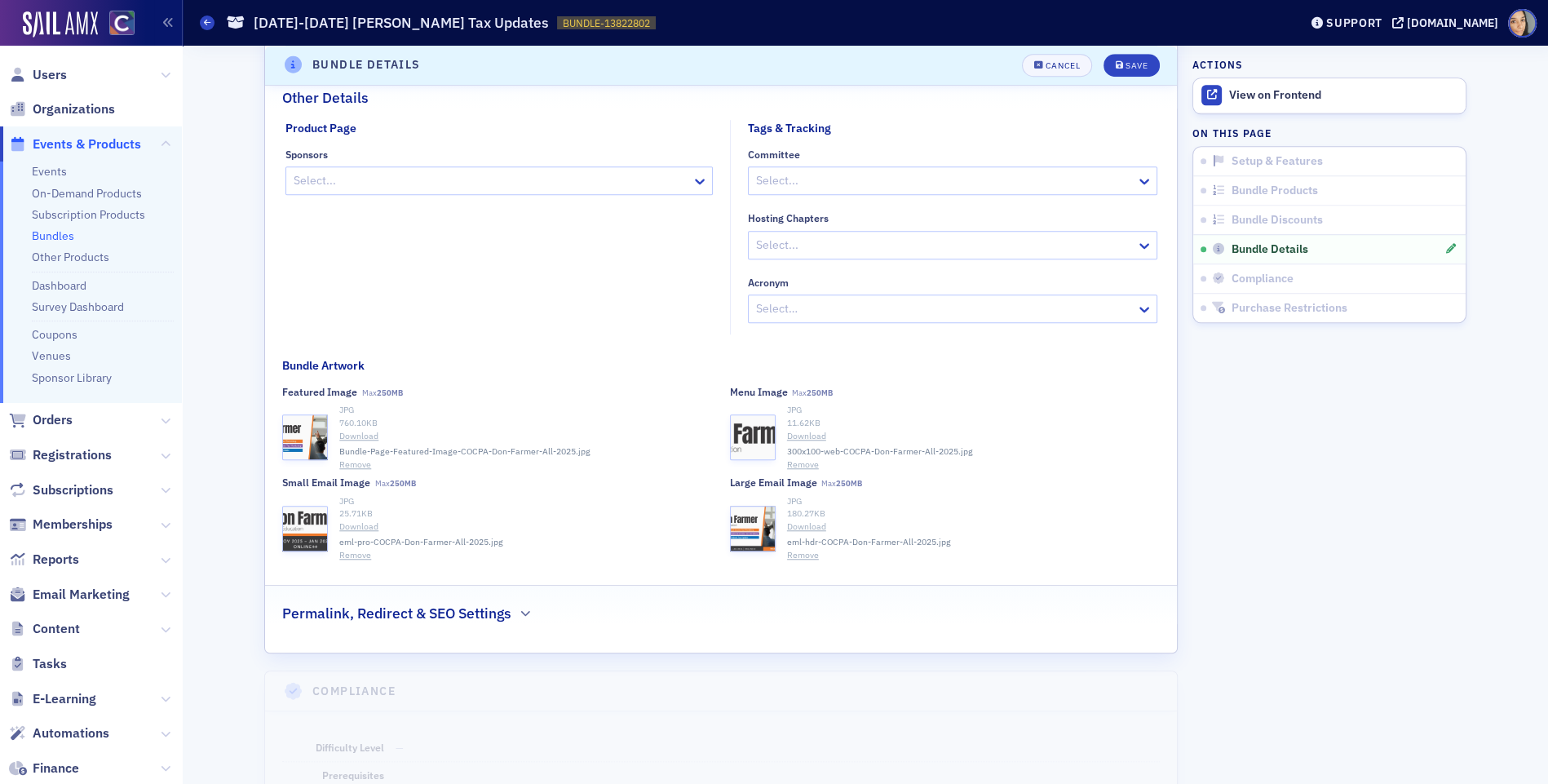
scroll to position [1521, 0]
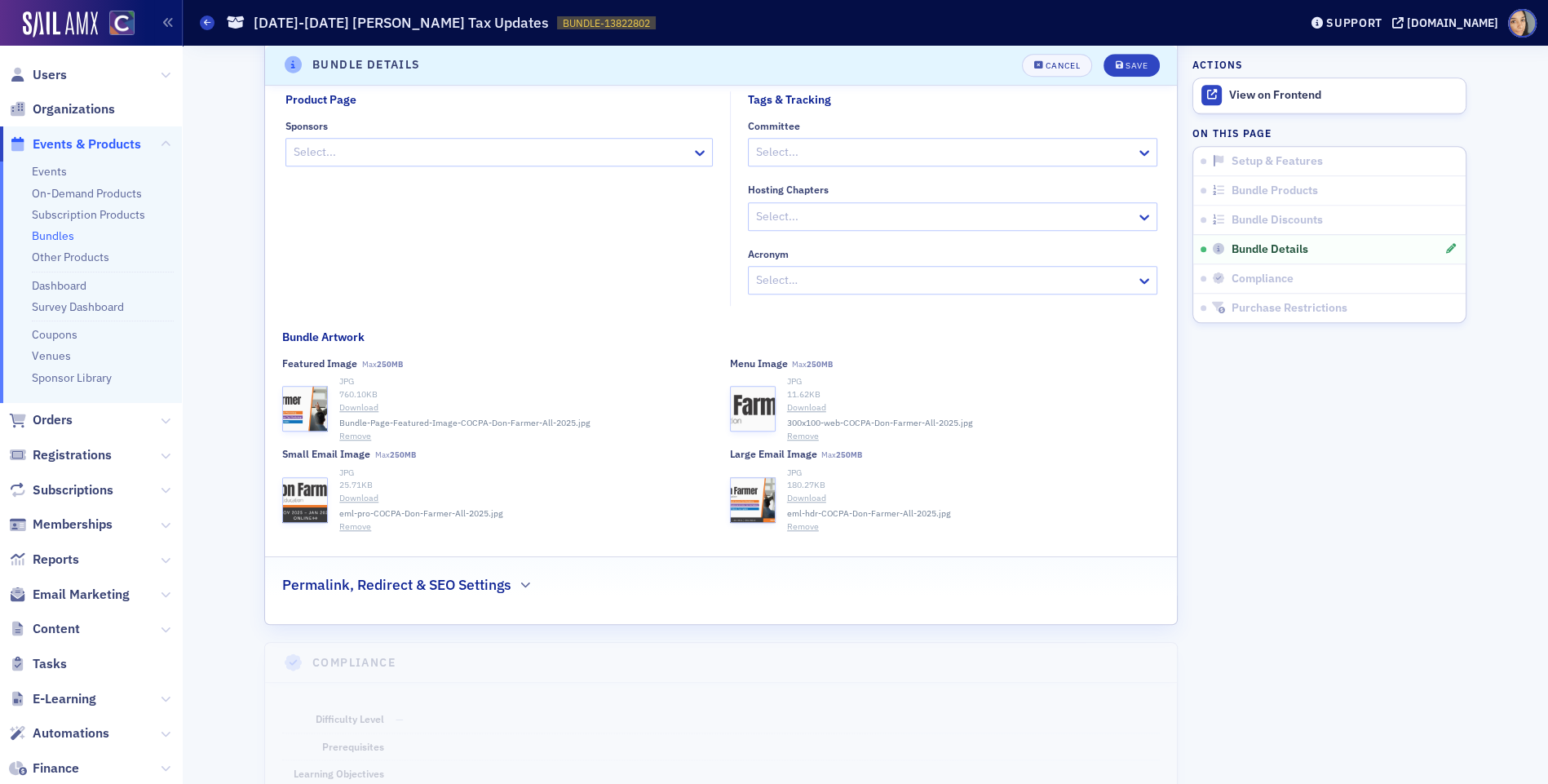
click at [351, 431] on button "Remove" at bounding box center [356, 436] width 32 height 13
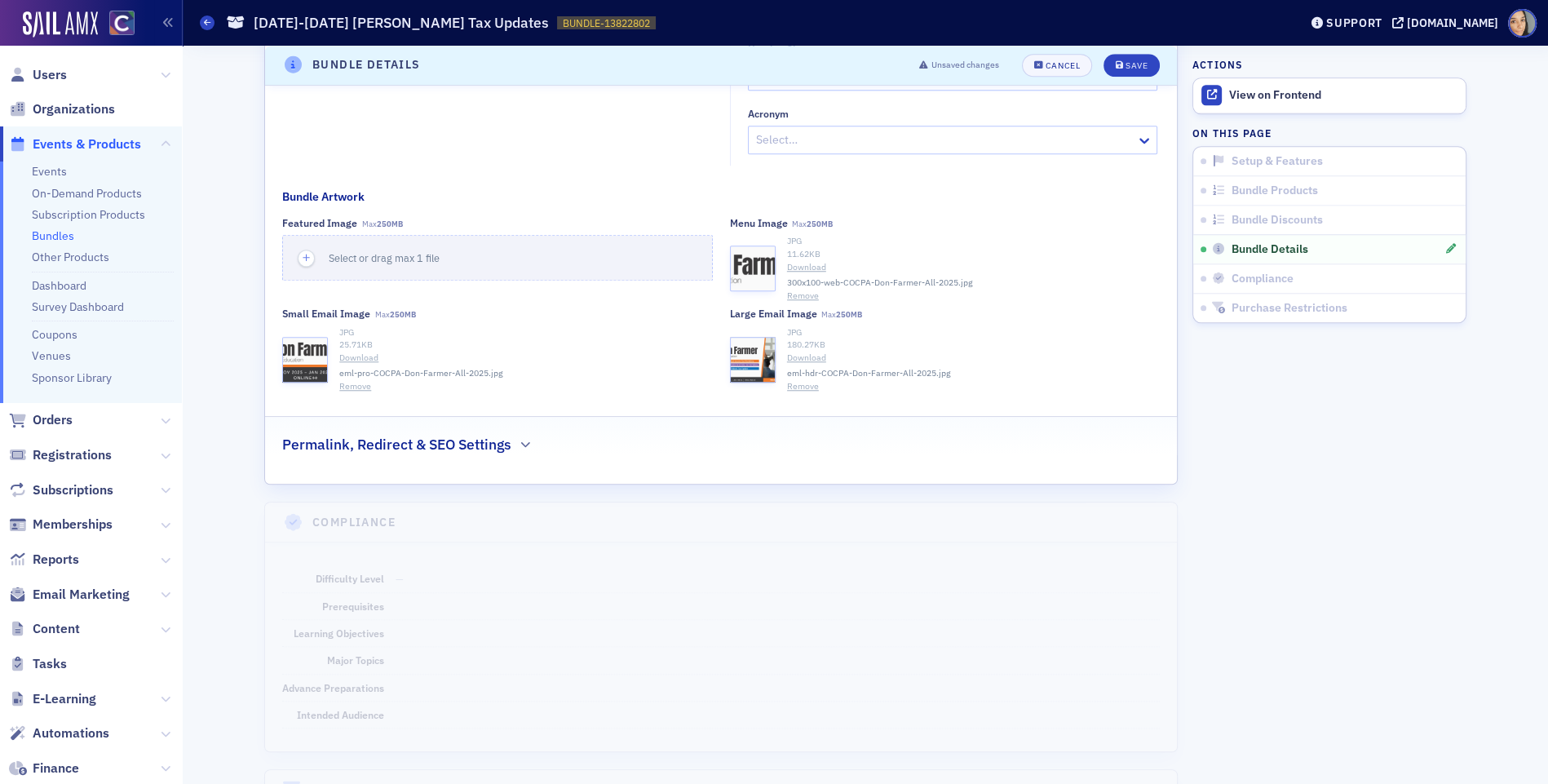
scroll to position [1655, 0]
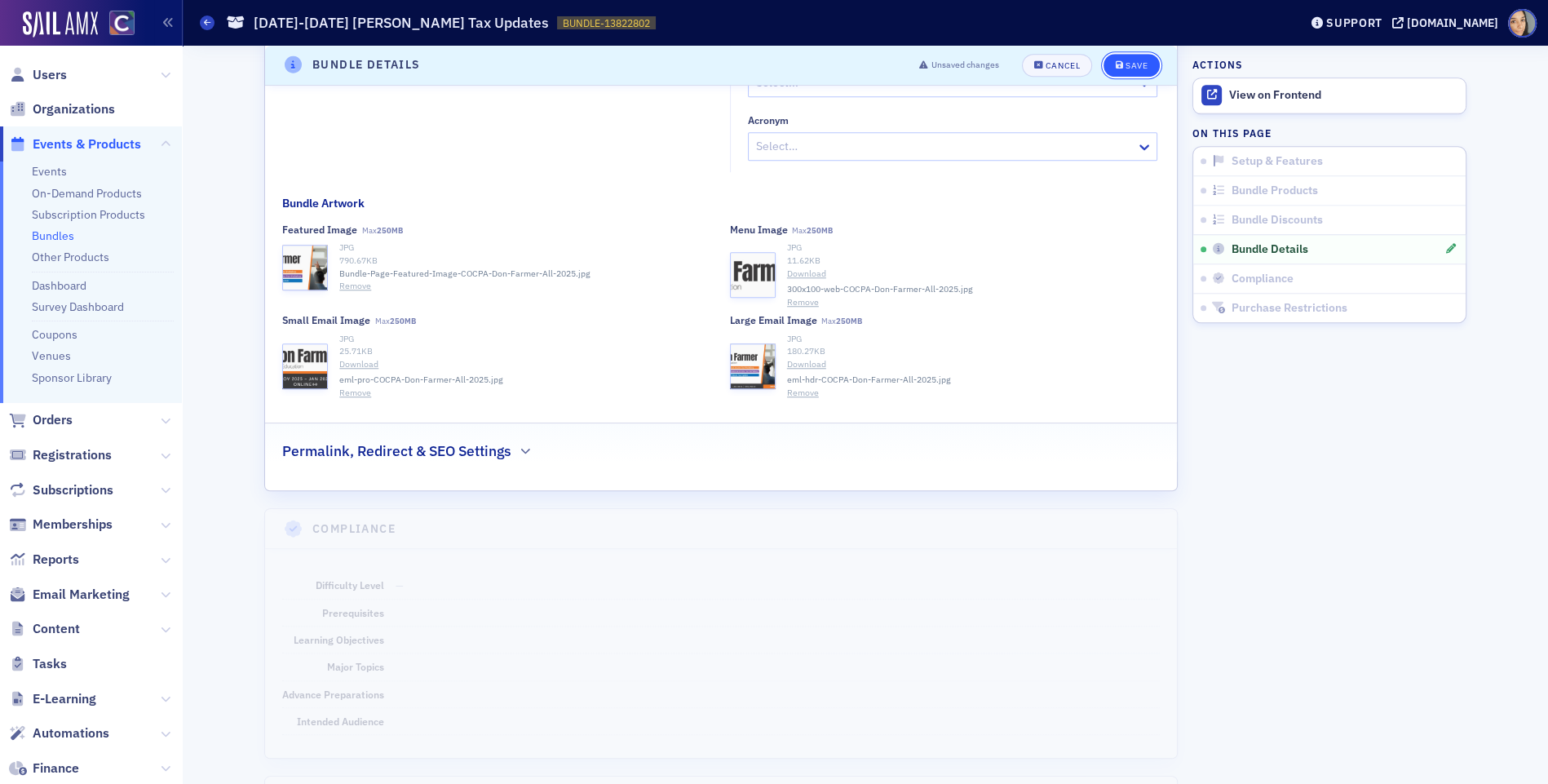
click at [1128, 68] on div "Save" at bounding box center [1136, 66] width 22 height 9
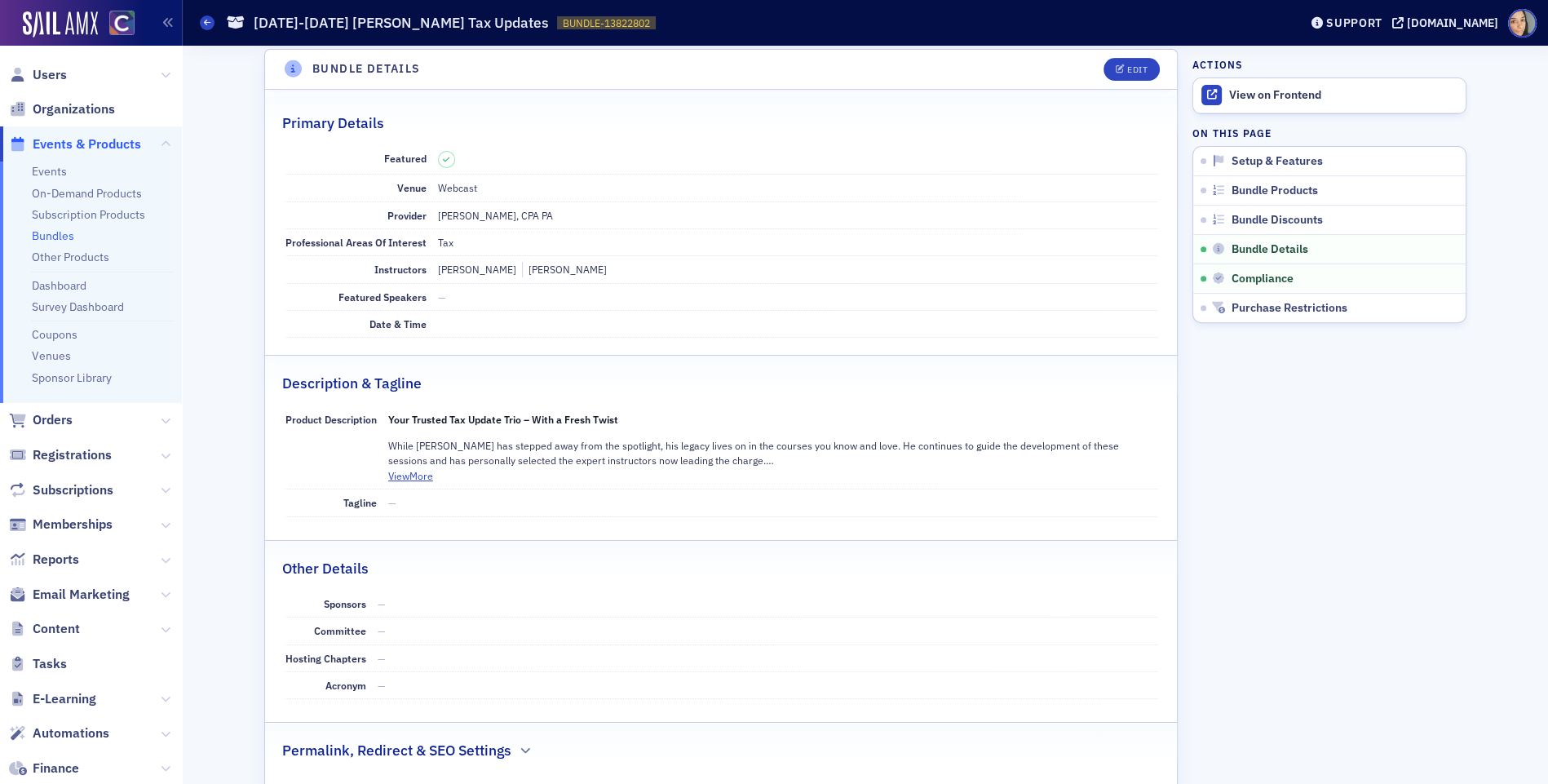
scroll to position [701, 0]
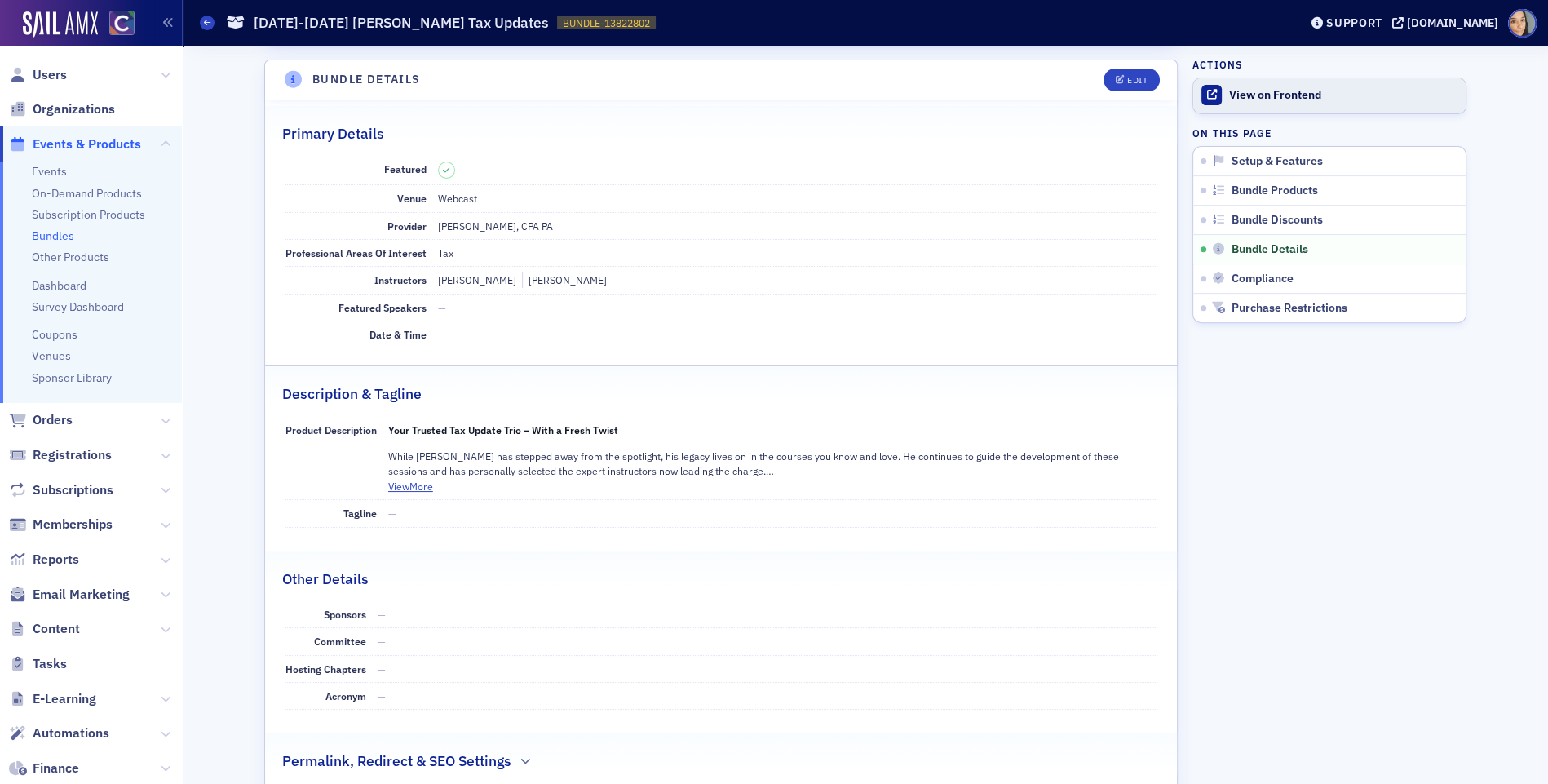
click at [1259, 96] on div "View on Frontend" at bounding box center [1343, 95] width 228 height 15
